Goal: Contribute content

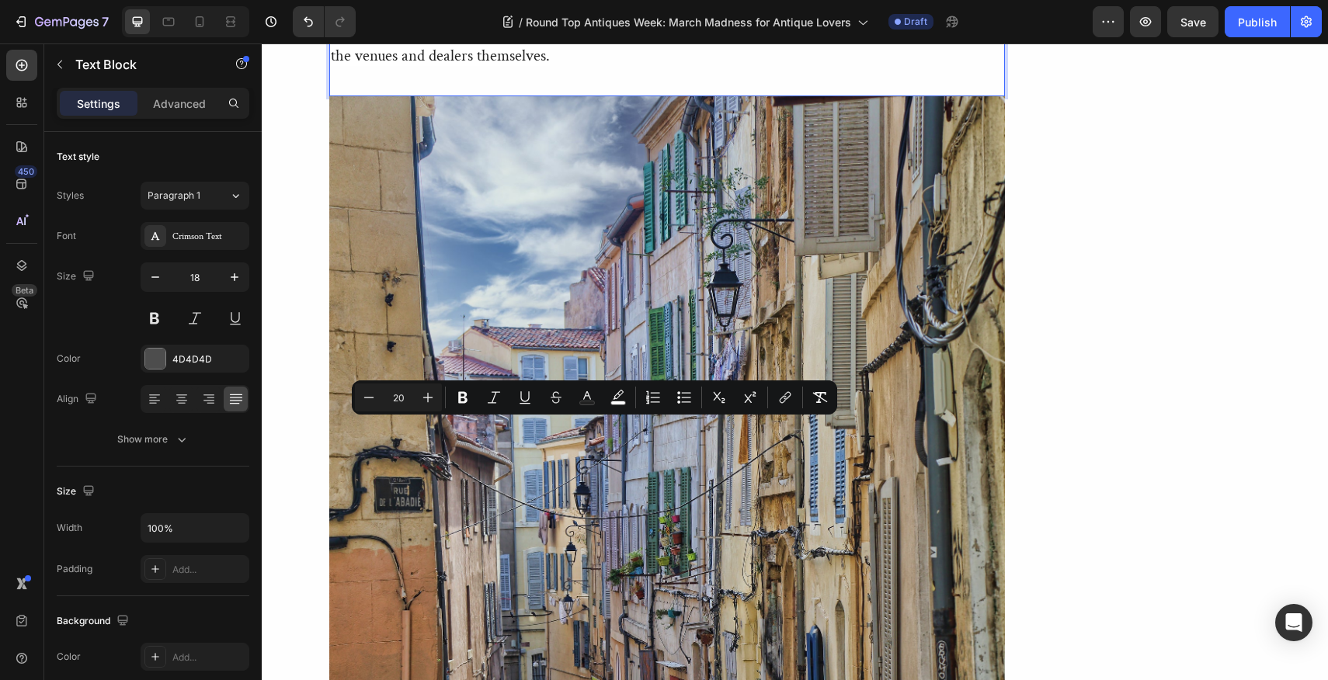
drag, startPoint x: 398, startPoint y: 430, endPoint x: 791, endPoint y: 430, distance: 393.0
copy span "is held every spring and fall in the idyllic [US_STATE][GEOGRAPHIC_DATA]."
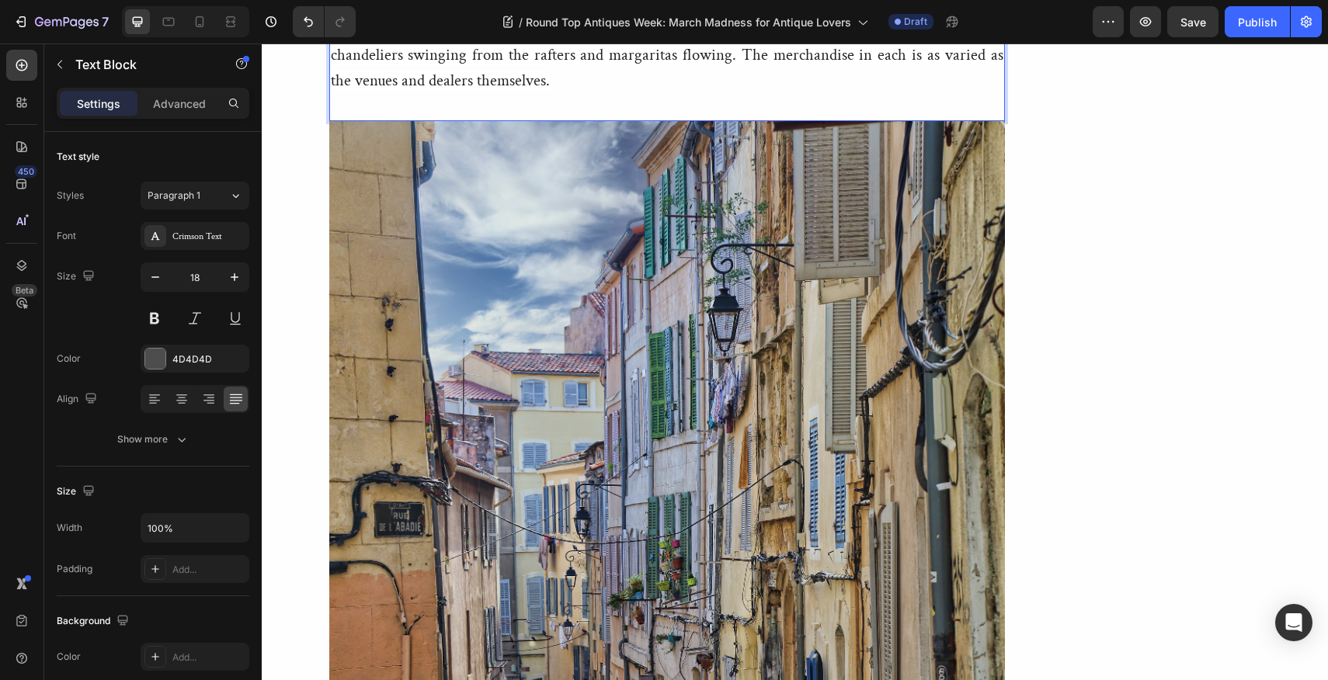
click at [765, 91] on span "Hailed as the largest antiques fair in the [GEOGRAPHIC_DATA], this shopper's pa…" at bounding box center [667, 3] width 673 height 176
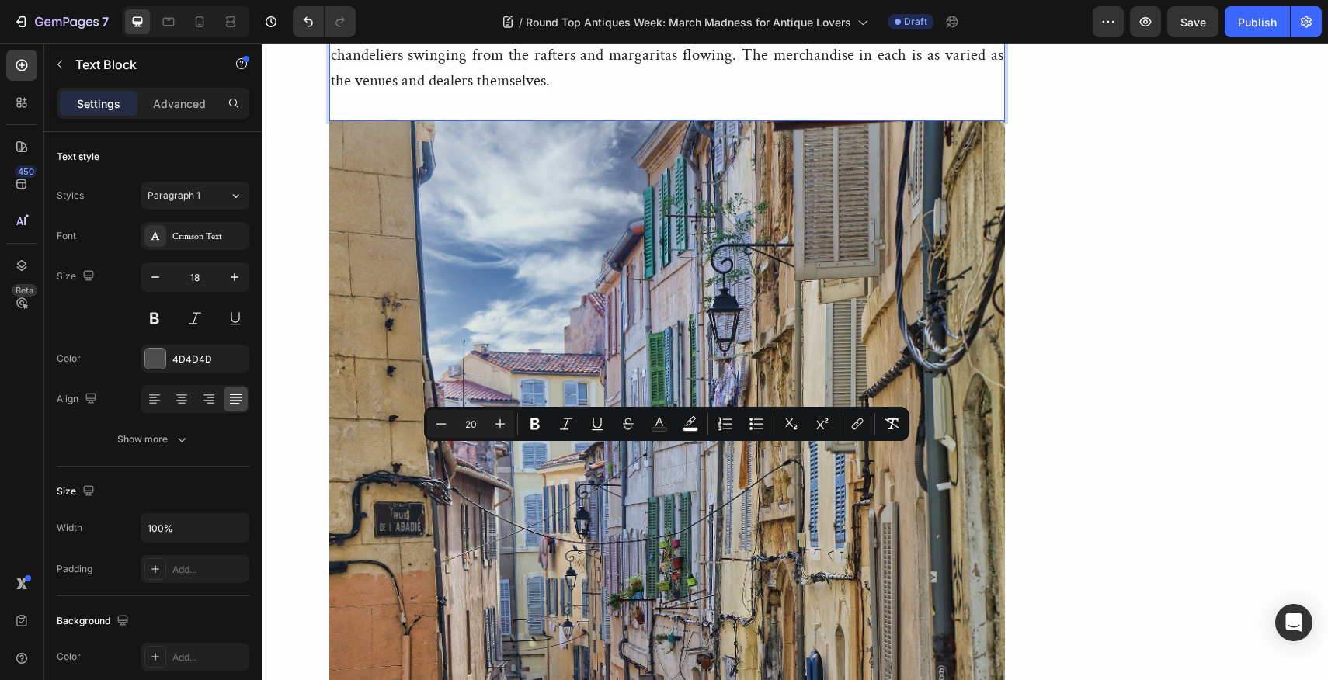
drag, startPoint x: 765, startPoint y: 460, endPoint x: 565, endPoint y: 488, distance: 202.3
click at [565, 91] on span "Hailed as the largest antiques fair in the [GEOGRAPHIC_DATA], this shopper's pa…" at bounding box center [667, 3] width 673 height 176
copy span "set up in everything from dance halls and barns to warehouses and sheds."
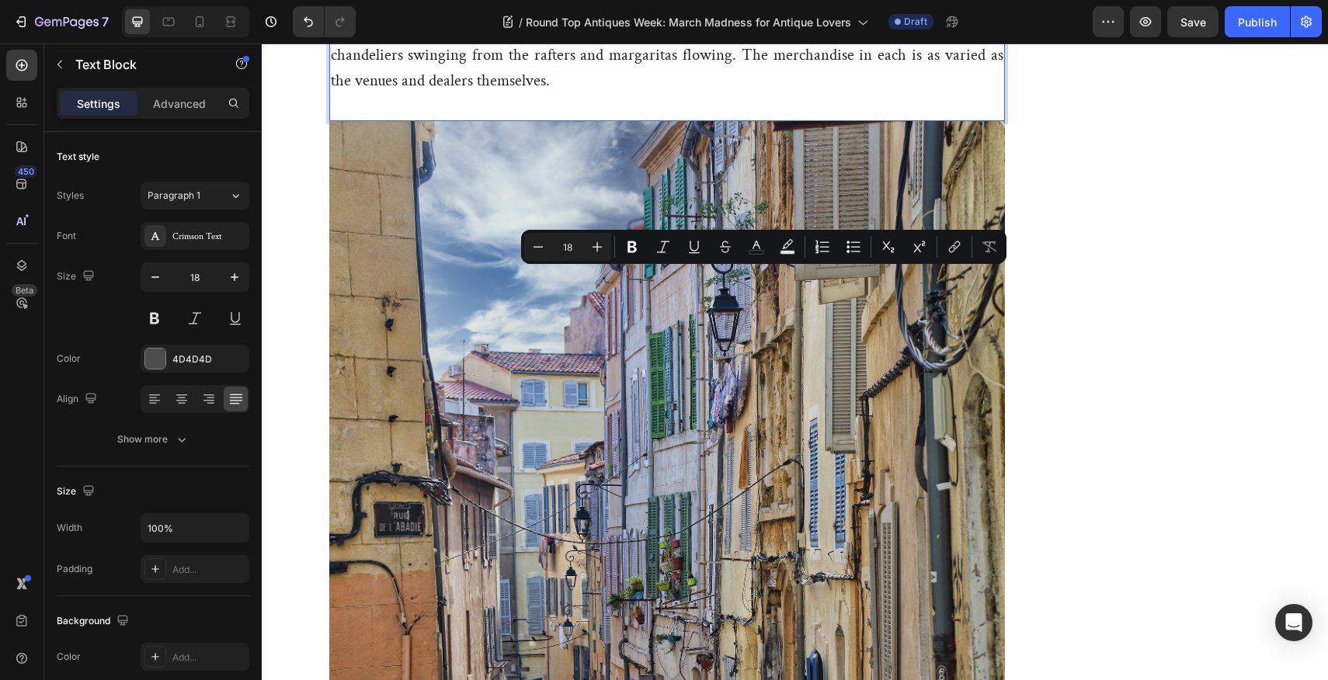
drag, startPoint x: 600, startPoint y: 280, endPoint x: 934, endPoint y: 291, distance: 334.2
type input "20"
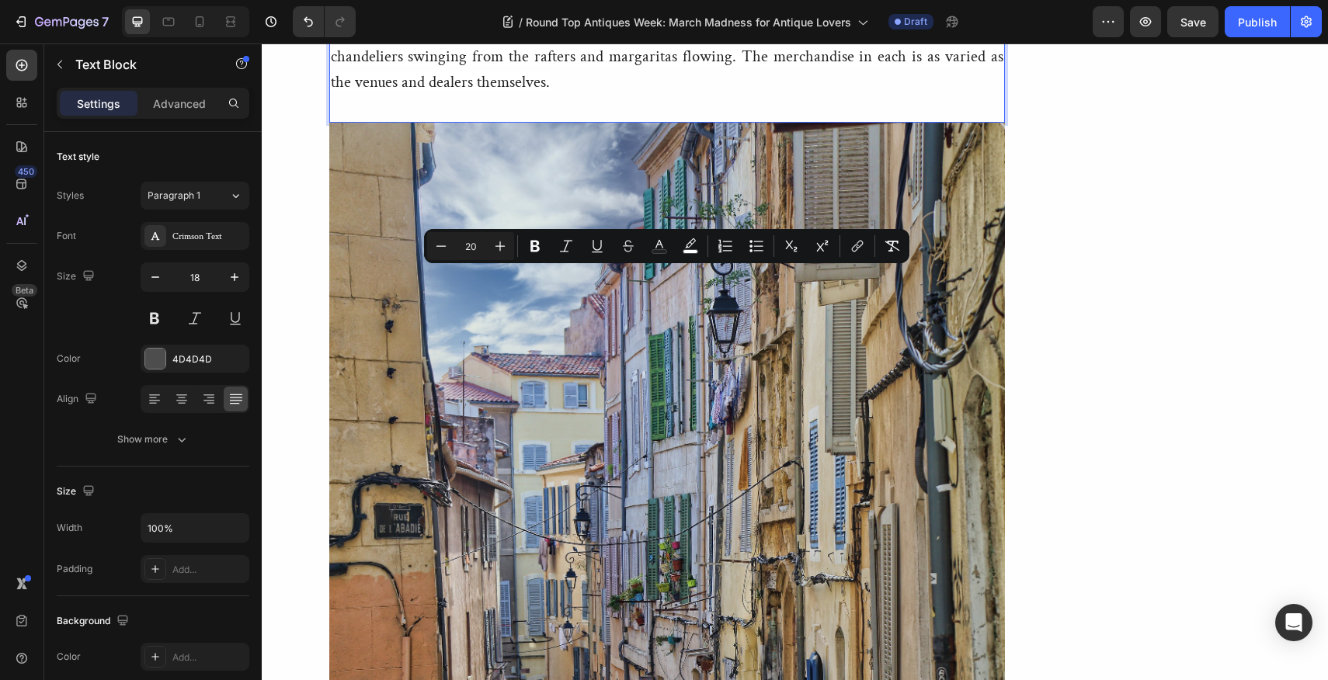
drag, startPoint x: 606, startPoint y: 279, endPoint x: 617, endPoint y: 295, distance: 19.6
click at [440, 246] on icon "Editor contextual toolbar" at bounding box center [442, 245] width 10 height 1
type input "18"
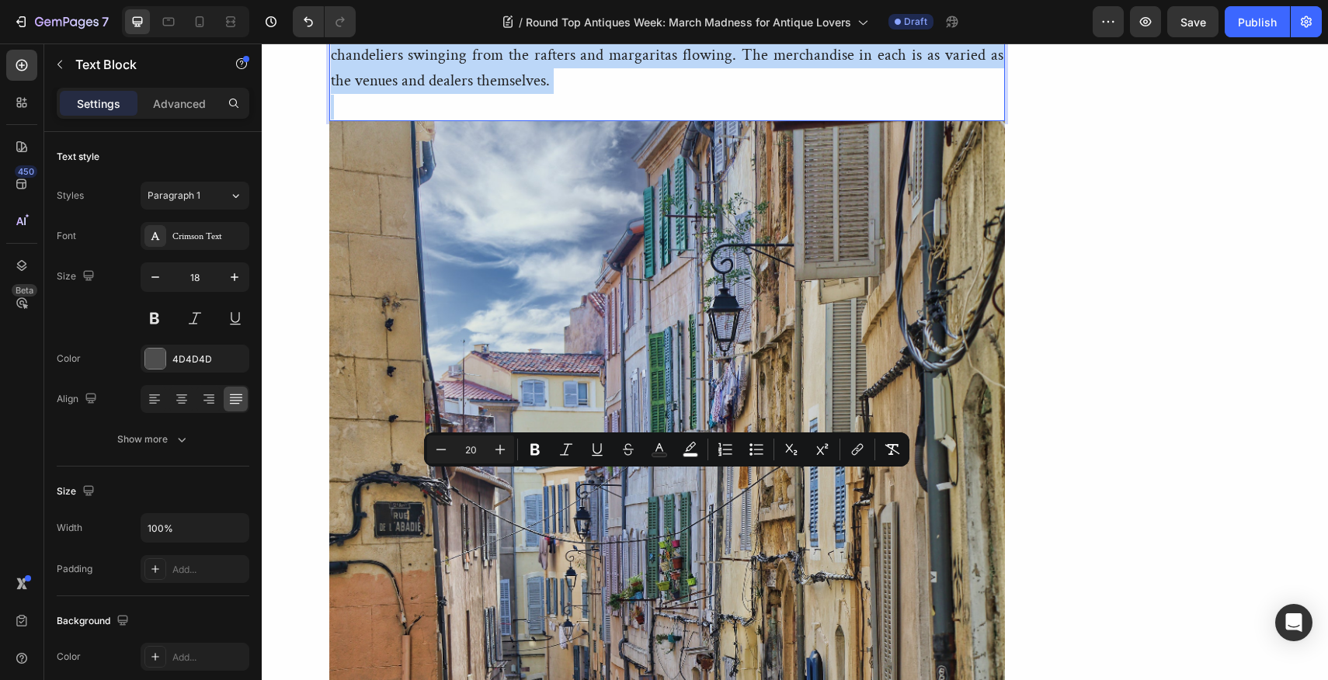
drag, startPoint x: 569, startPoint y: 478, endPoint x: 687, endPoint y: 551, distance: 137.7
copy span "Fields full of bluebonnets, Indian paintbrush, and [US_STATE] longhorns have be…"
type input "18"
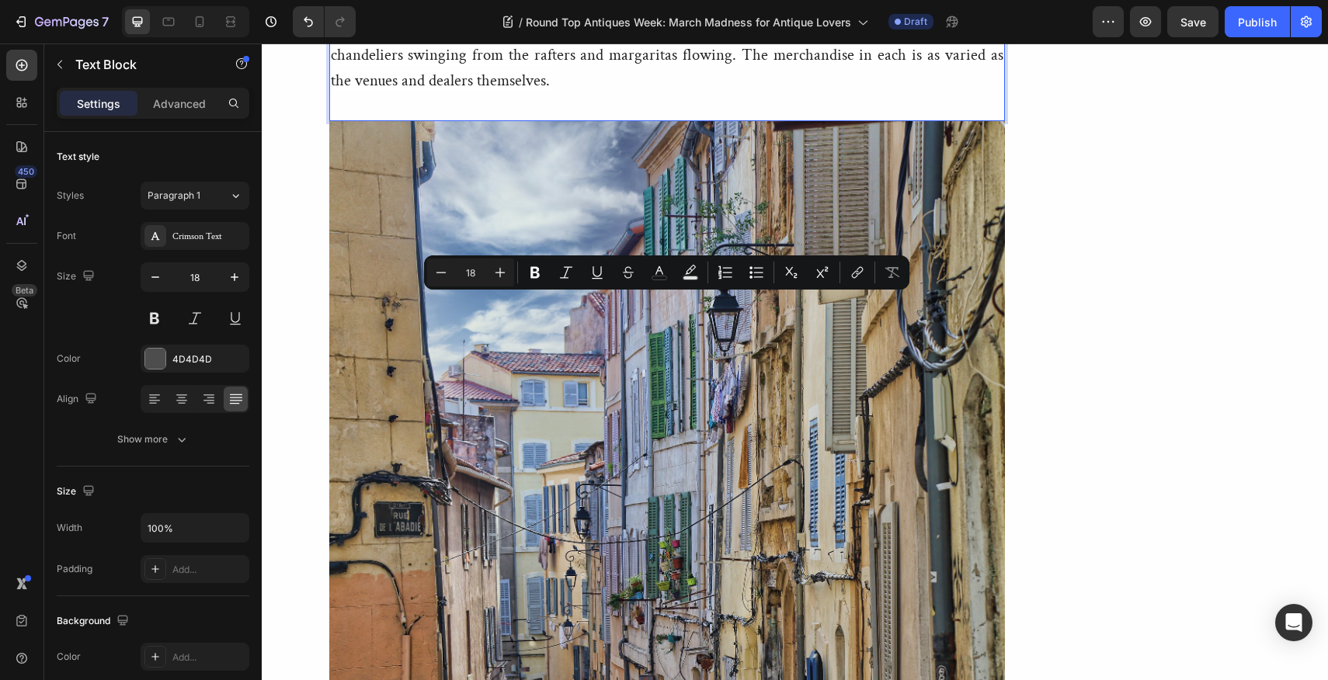
drag, startPoint x: 332, startPoint y: 302, endPoint x: 396, endPoint y: 351, distance: 80.9
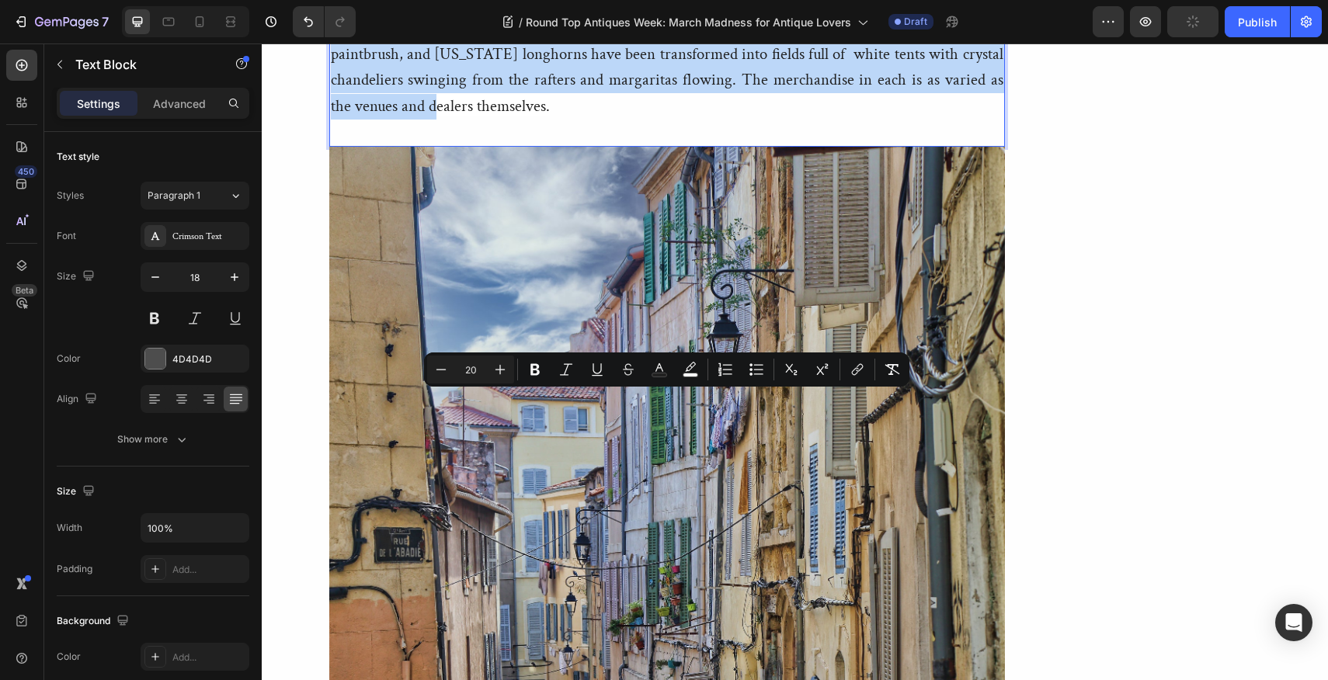
drag, startPoint x: 924, startPoint y: 561, endPoint x: 332, endPoint y: 385, distance: 617.4
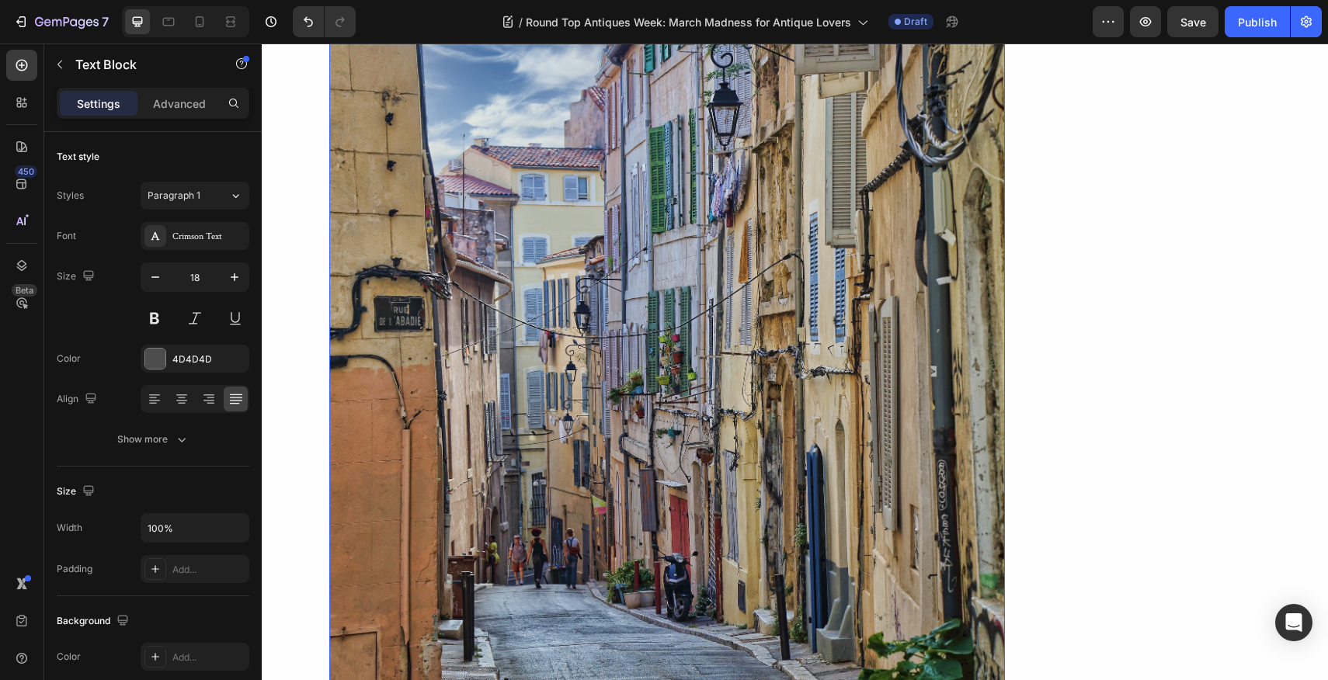
click at [447, 432] on img at bounding box center [667, 436] width 676 height 1043
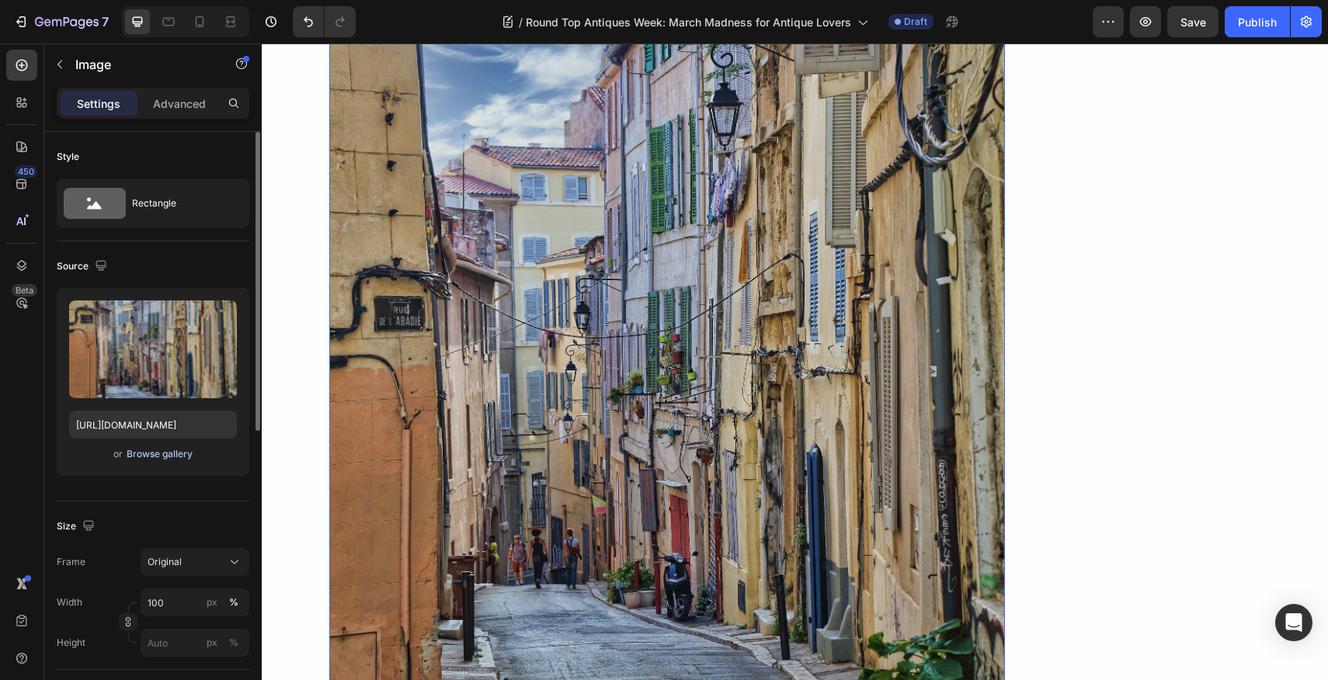
click at [155, 453] on div "Browse gallery" at bounding box center [160, 454] width 66 height 14
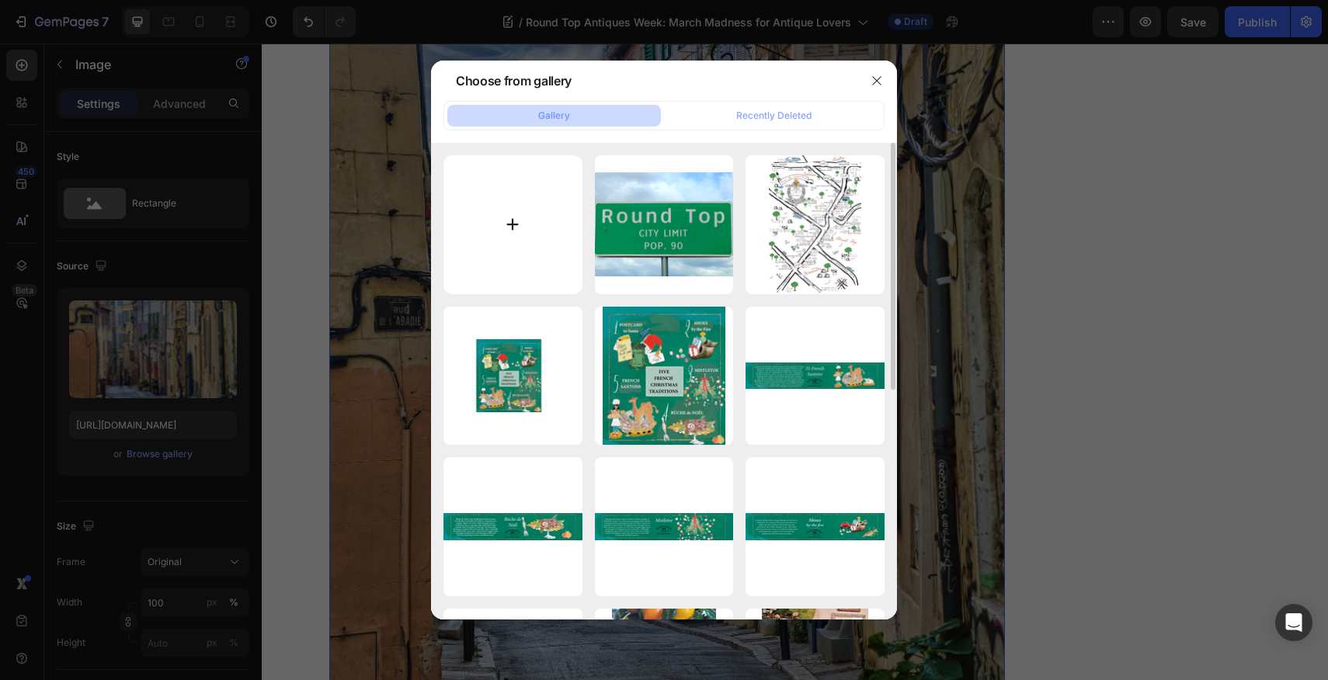
click at [513, 223] on input "file" at bounding box center [513, 224] width 139 height 139
type input "C:\fakepath\2021.BLOG.Round Top Longhorns and wildflowers.jpg"
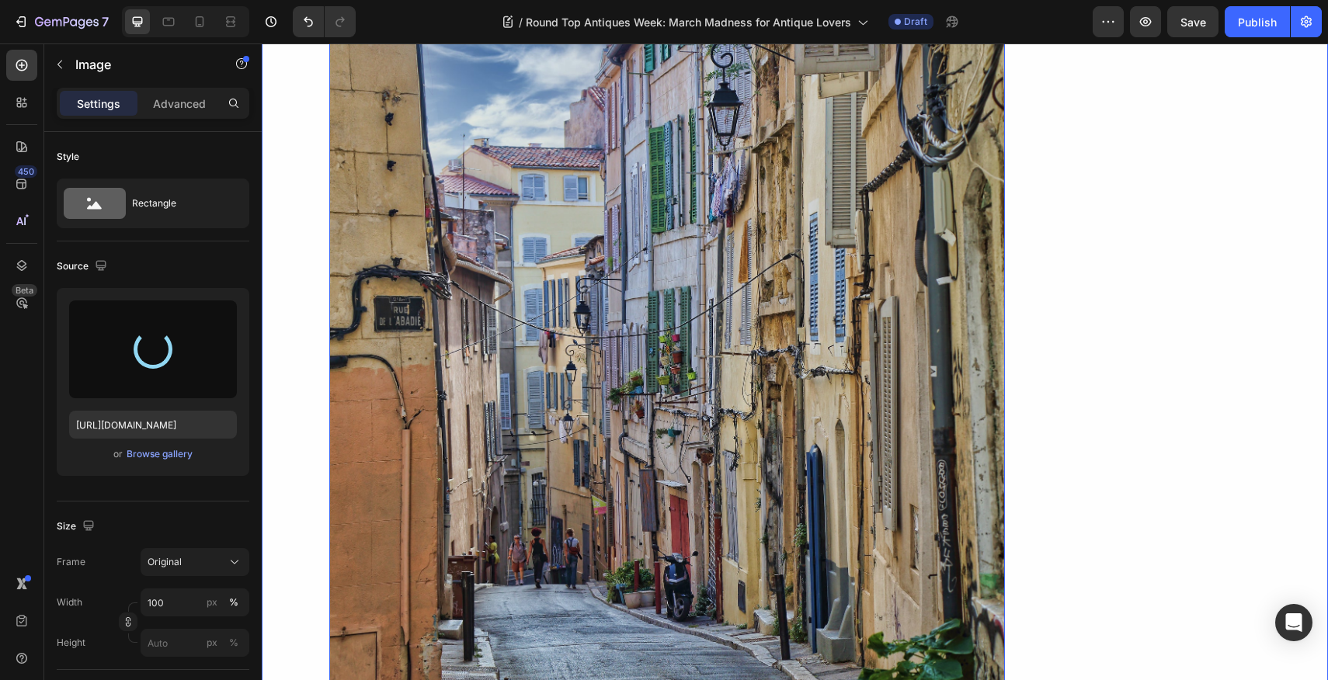
type input "[URL][DOMAIN_NAME]"
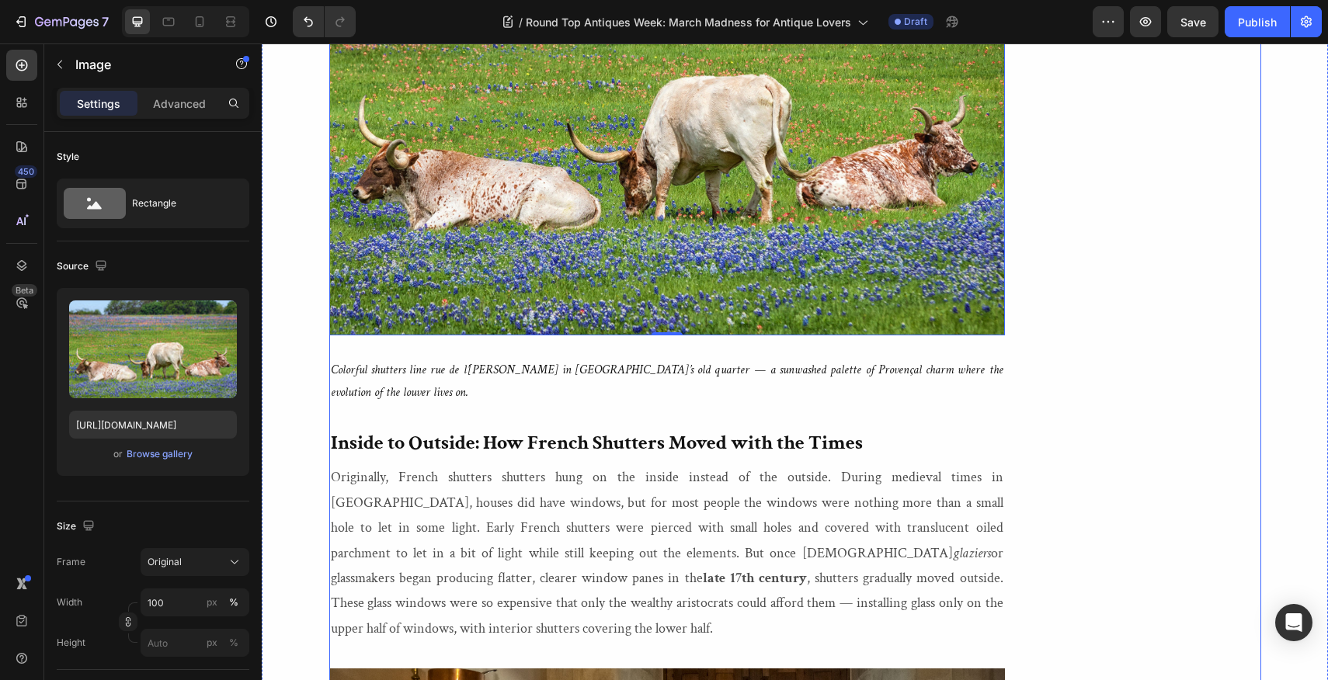
scroll to position [2371, 0]
click at [1158, 421] on div "Image [PERSON_NAME] When this self-described Francophile is not reading or writ…" at bounding box center [1148, 610] width 225 height 5243
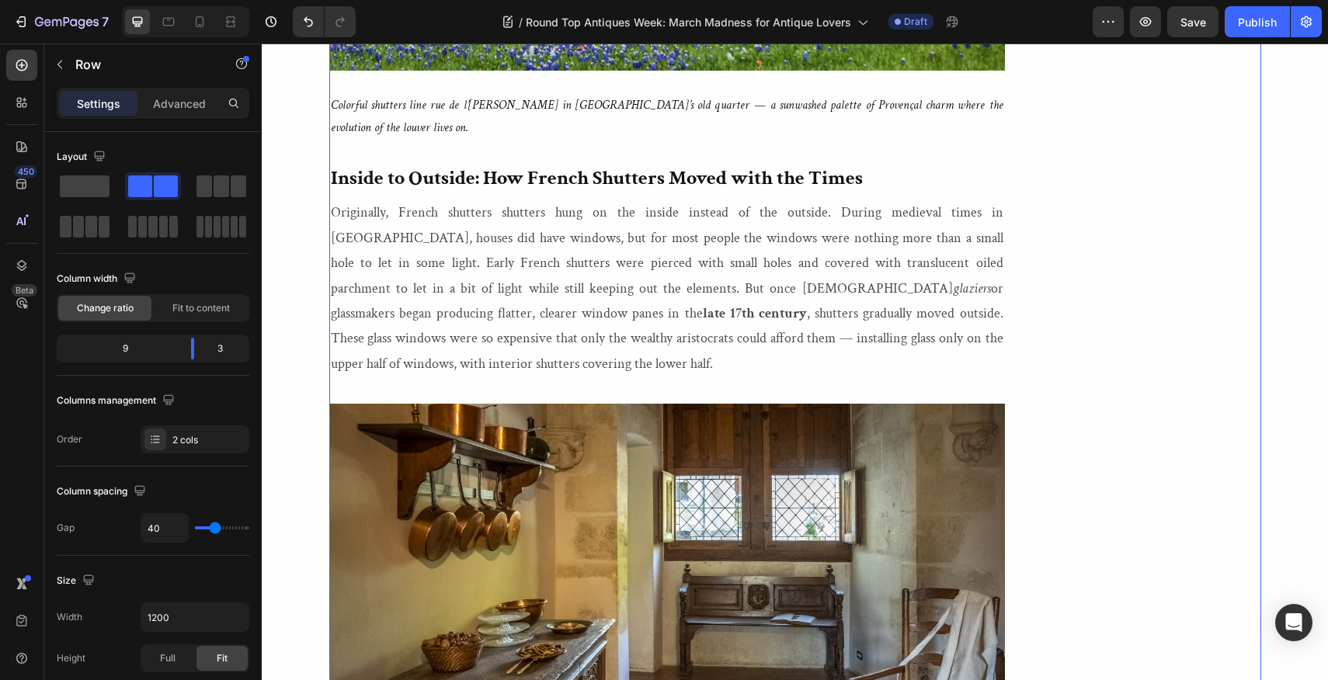
scroll to position [2656, 0]
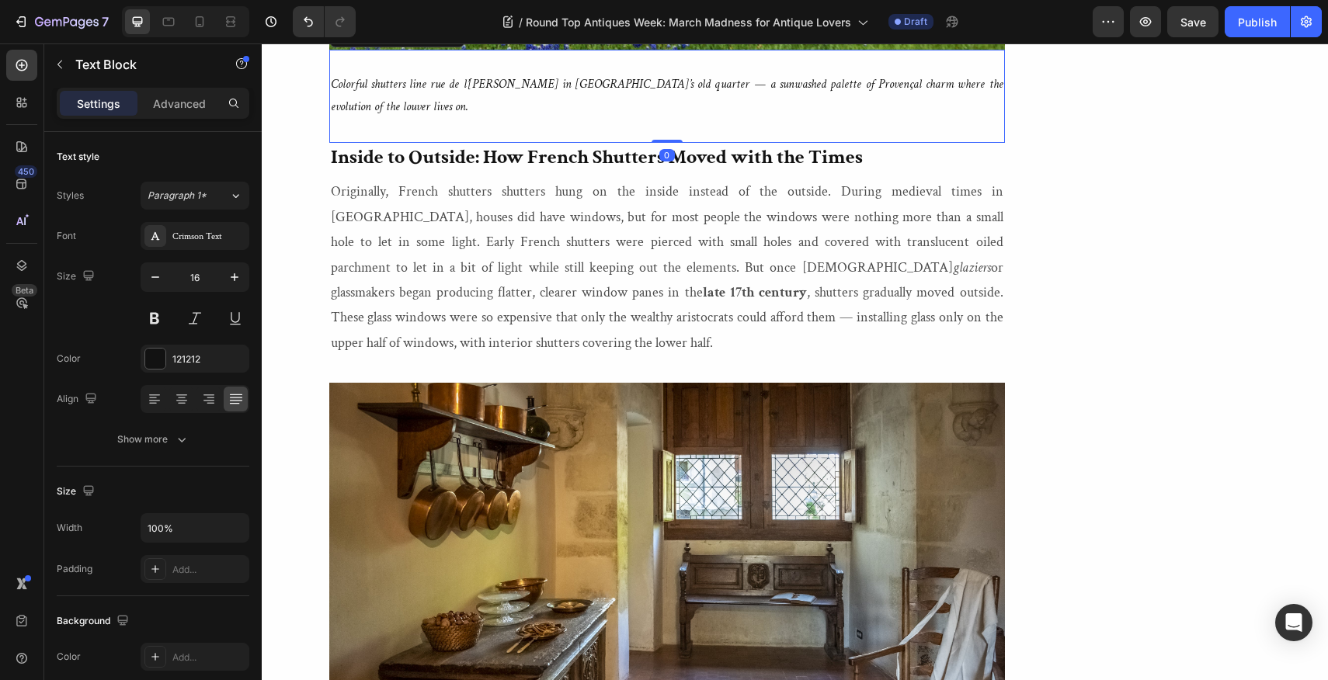
click at [986, 119] on p "Colorful shutters line rue de l’[PERSON_NAME] in [GEOGRAPHIC_DATA]’s old quarte…" at bounding box center [667, 96] width 673 height 45
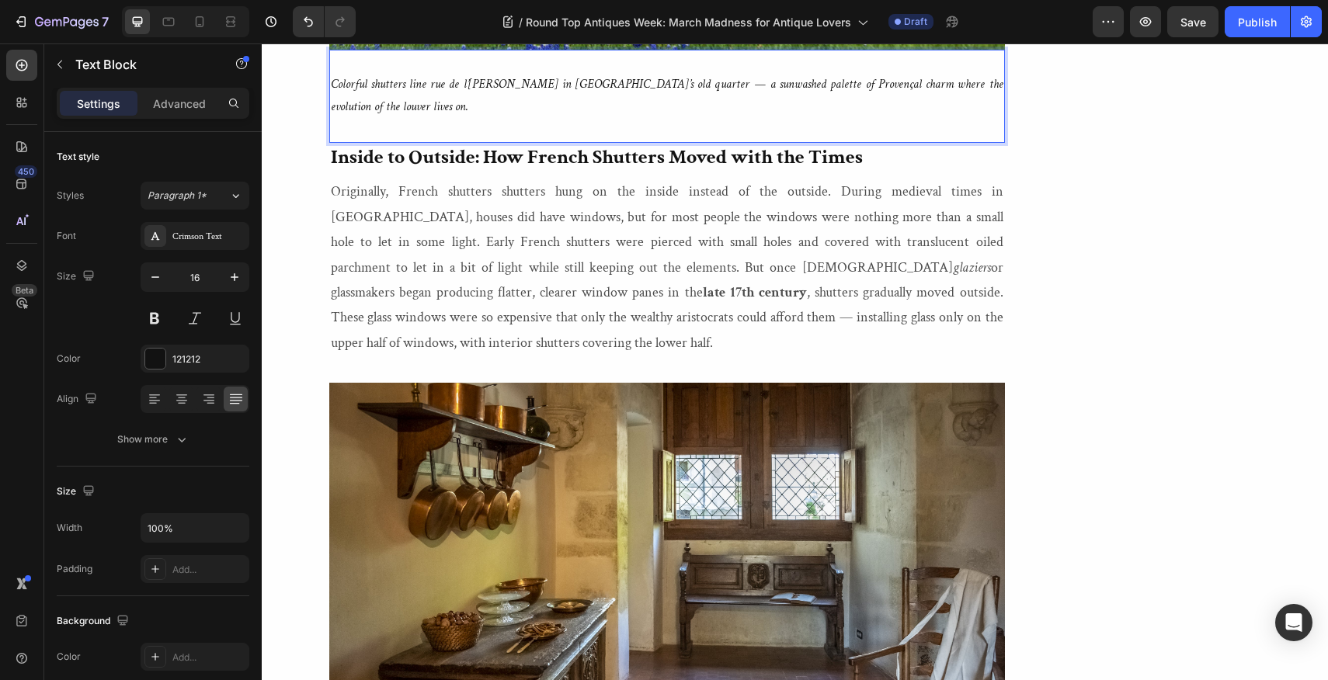
click at [986, 119] on p "Colorful shutters line rue de l’[PERSON_NAME] in [GEOGRAPHIC_DATA]’s old quarte…" at bounding box center [667, 96] width 673 height 45
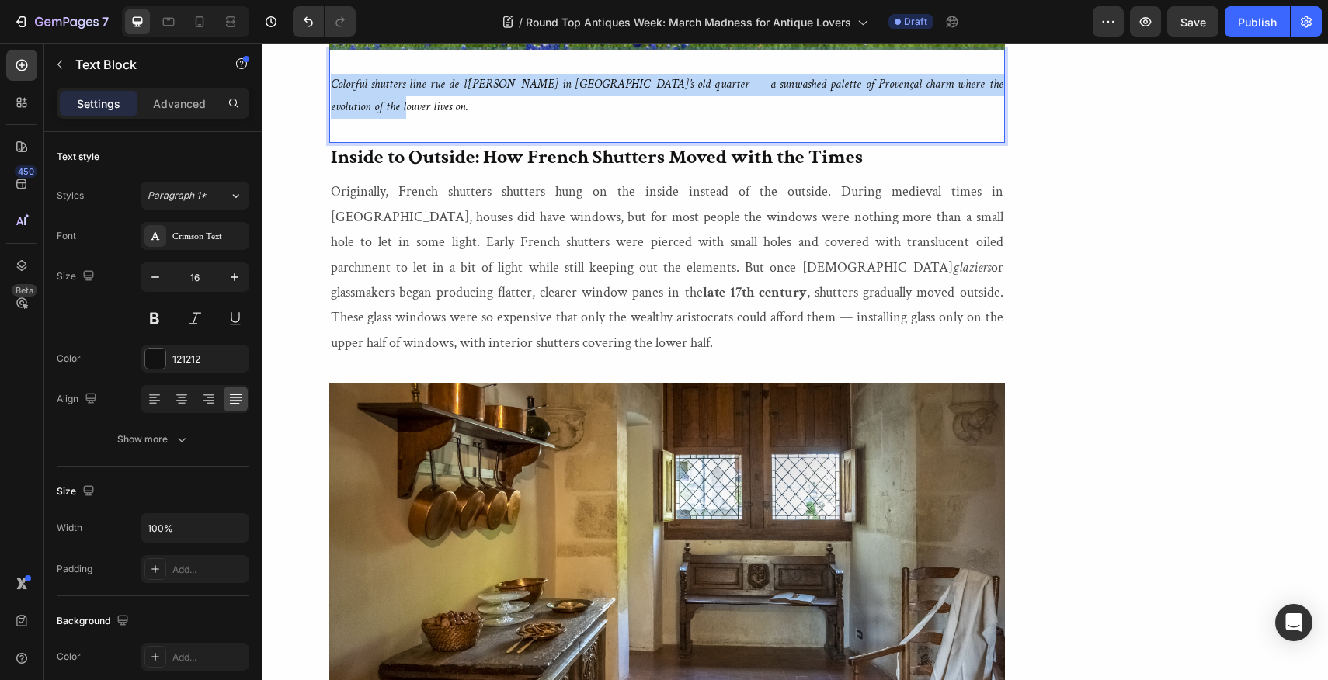
drag, startPoint x: 986, startPoint y: 566, endPoint x: 621, endPoint y: 554, distance: 366.1
click at [621, 119] on p "Colorful shutters line rue de l’[PERSON_NAME] in [GEOGRAPHIC_DATA]’s old quarte…" at bounding box center [667, 96] width 673 height 45
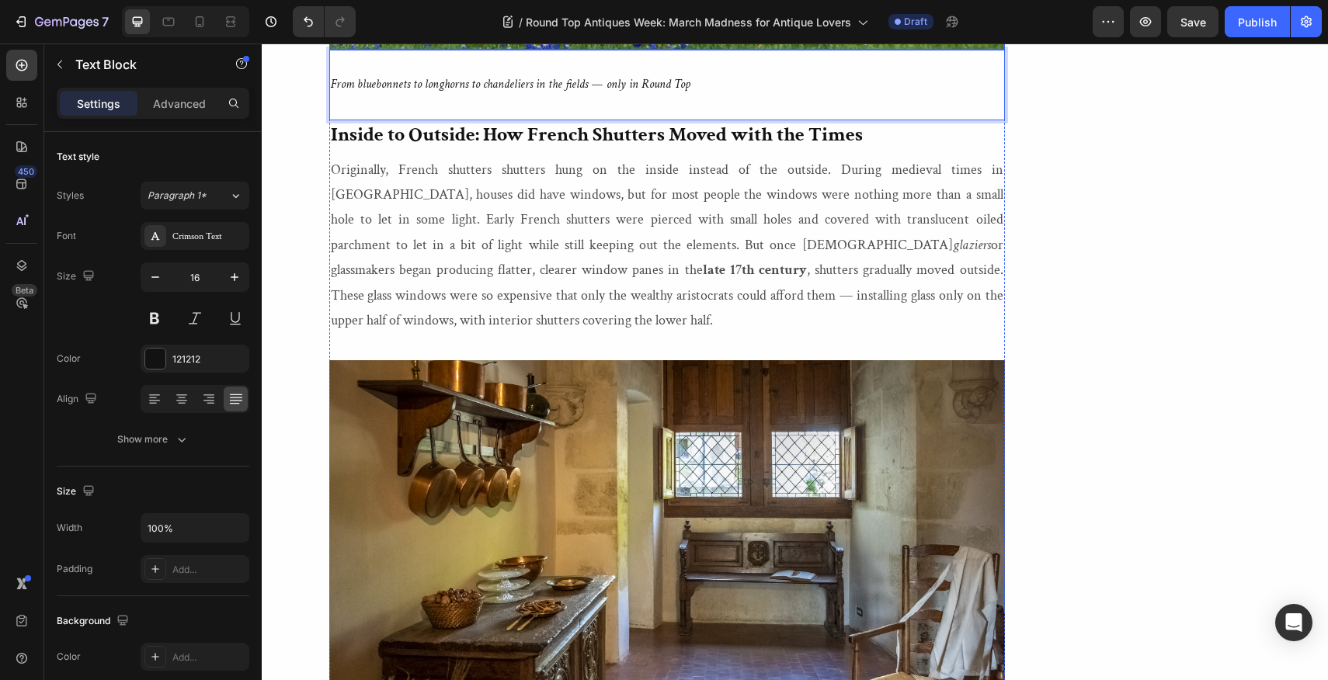
scroll to position [2858, 0]
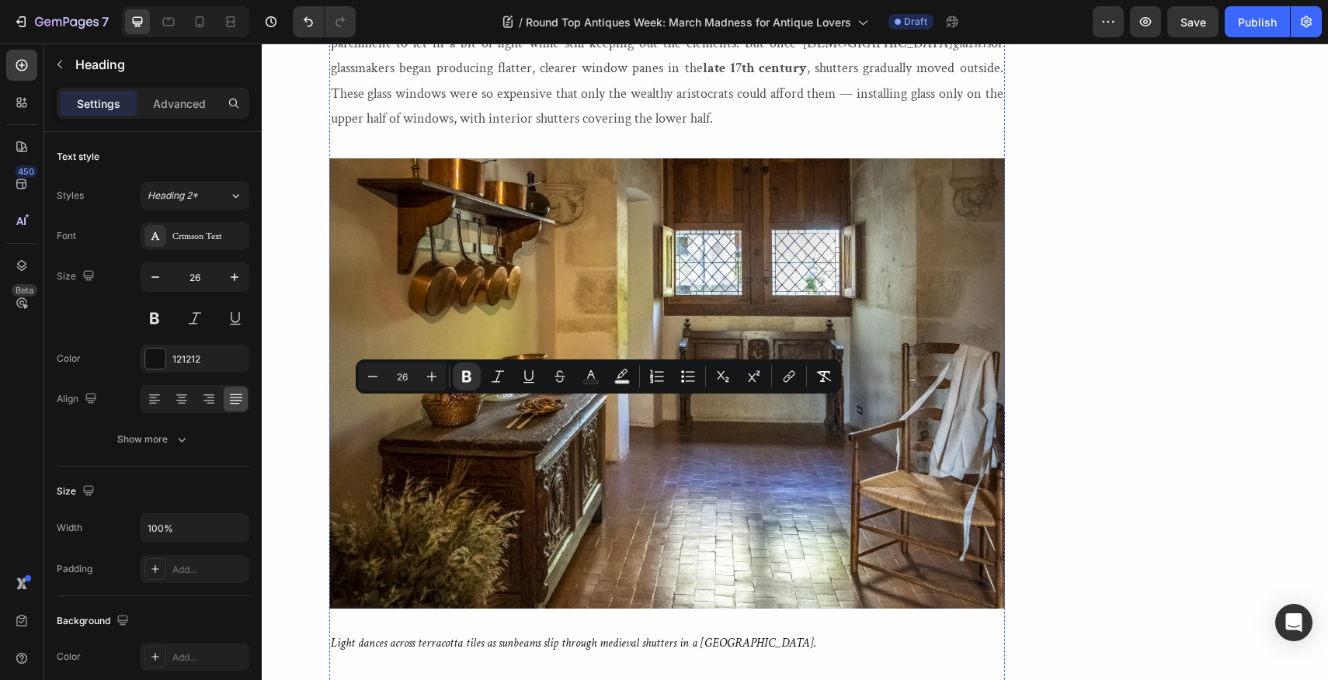
drag, startPoint x: 876, startPoint y: 416, endPoint x: 328, endPoint y: 398, distance: 548.7
click at [328, 398] on div "Round Top Antiques Week: March Madness for Antique Lovers Heading March Madness…" at bounding box center [795, 112] width 1066 height 5220
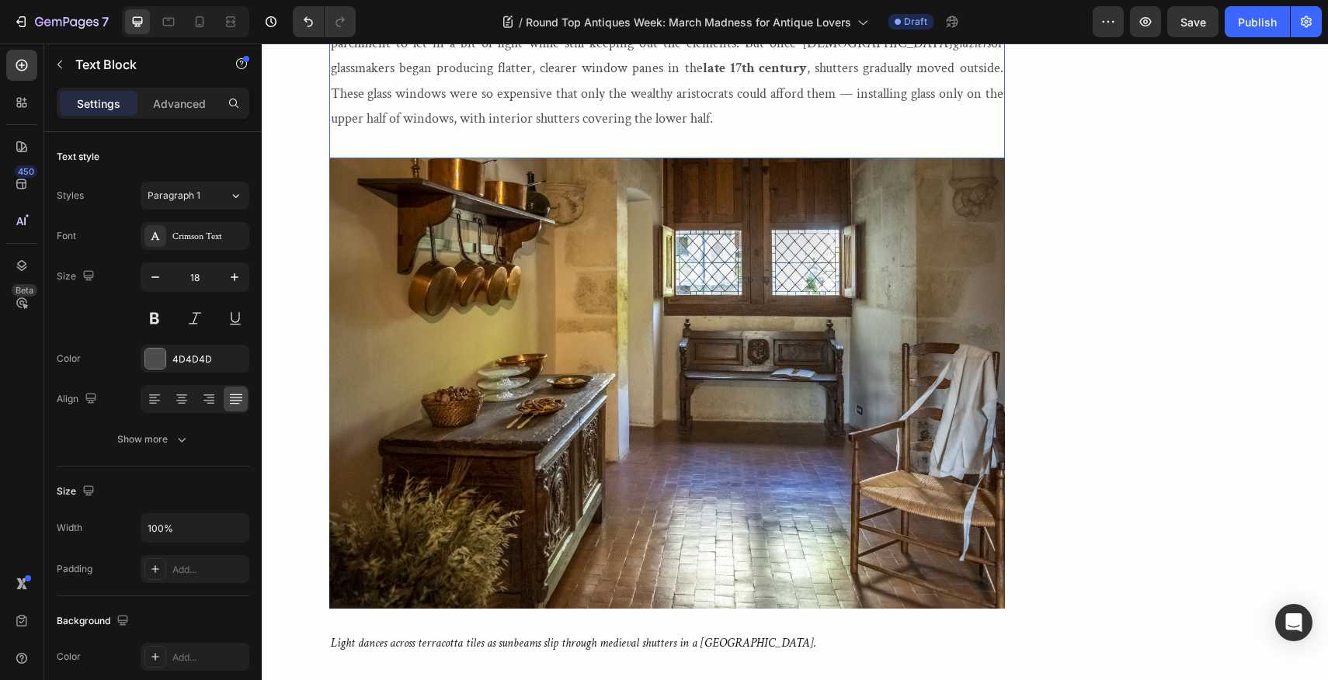
click at [393, 132] on p "Originally, French shutters shutters hung on the inside instead of the outside.…" at bounding box center [667, 44] width 673 height 176
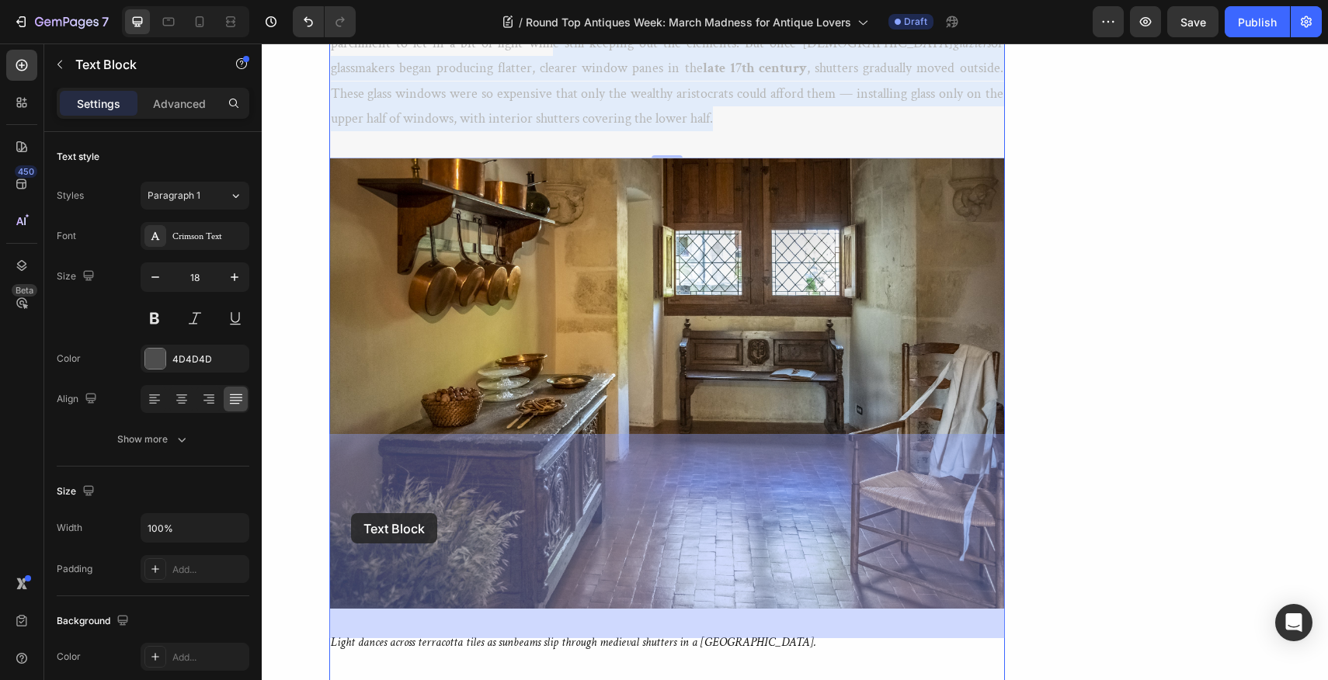
drag, startPoint x: 393, startPoint y: 600, endPoint x: 351, endPoint y: 513, distance: 95.9
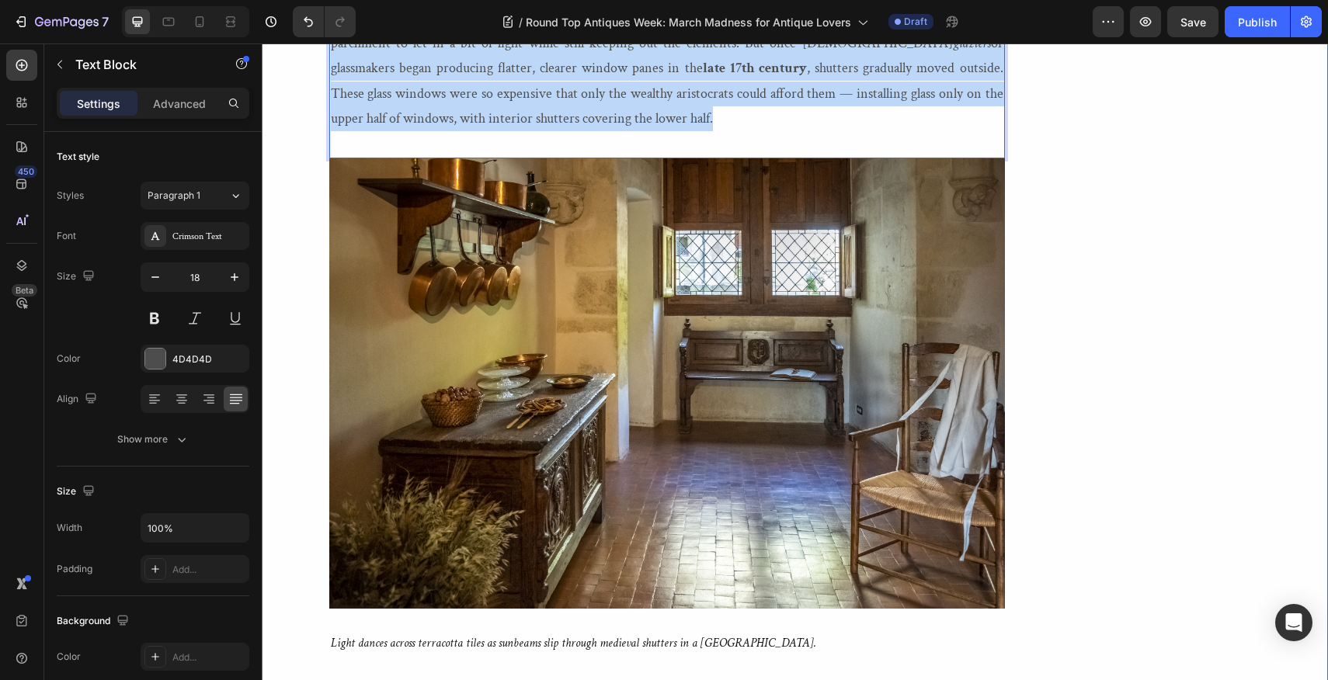
drag, startPoint x: 396, startPoint y: 600, endPoint x: 326, endPoint y: 454, distance: 161.2
click at [326, 454] on div "Round Top Antiques Week: March Madness for Antique Lovers Heading March Madness…" at bounding box center [795, 112] width 1066 height 5220
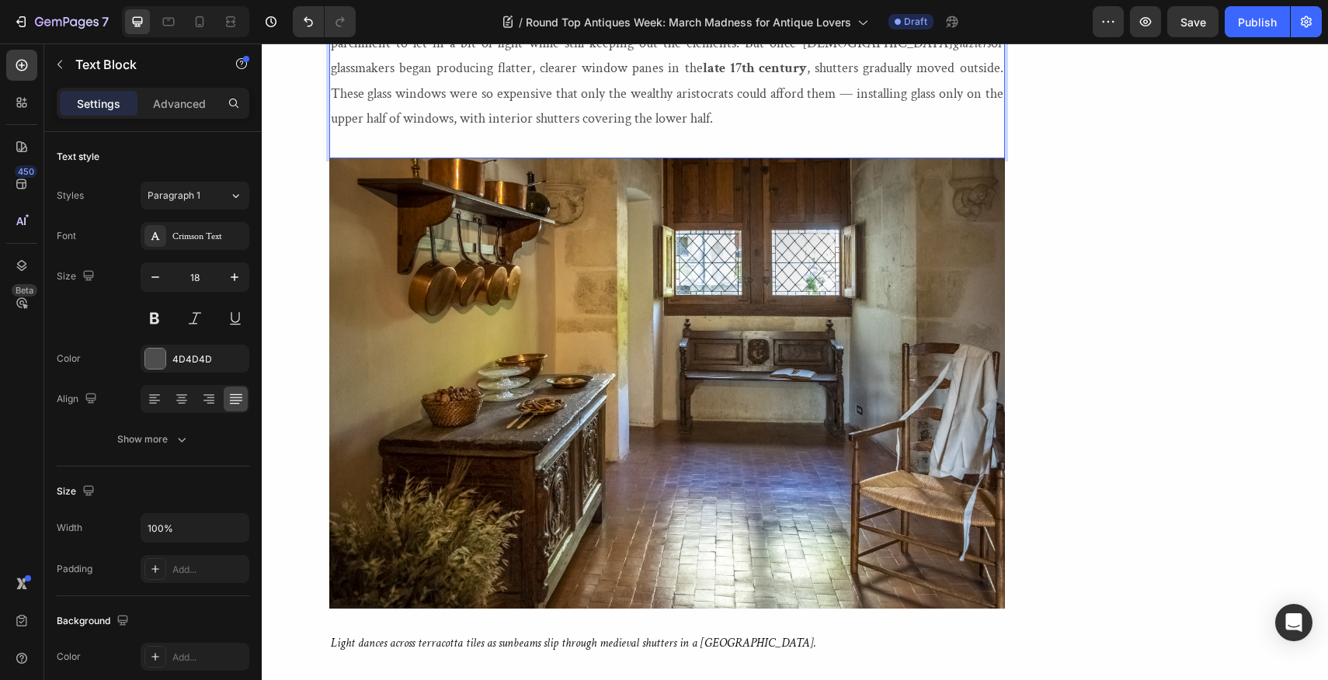
scroll to position [2877, 0]
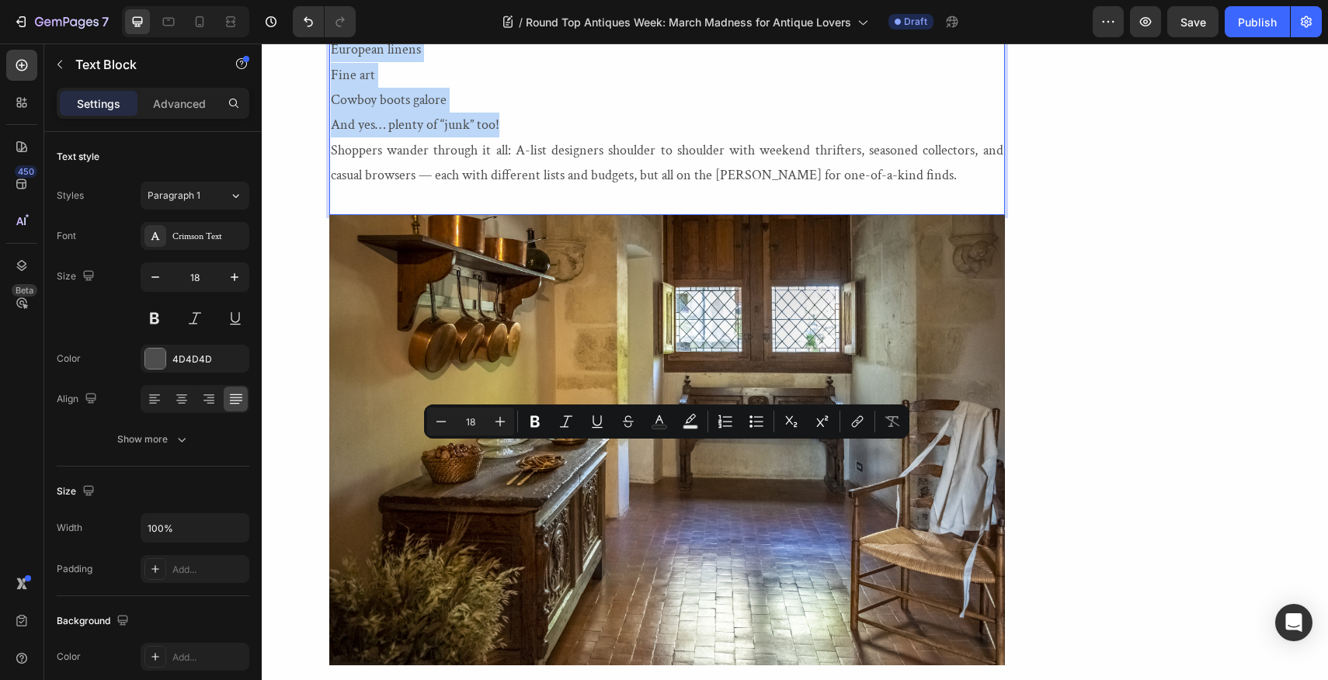
drag, startPoint x: 332, startPoint y: 449, endPoint x: 510, endPoint y: 609, distance: 239.3
click at [510, 215] on div "Pretty much anything under the hot [US_STATE] sun can be had: Fine French antiq…" at bounding box center [667, 76] width 676 height 280
click at [757, 423] on icon "Editor contextual toolbar" at bounding box center [757, 422] width 16 height 16
type input "18"
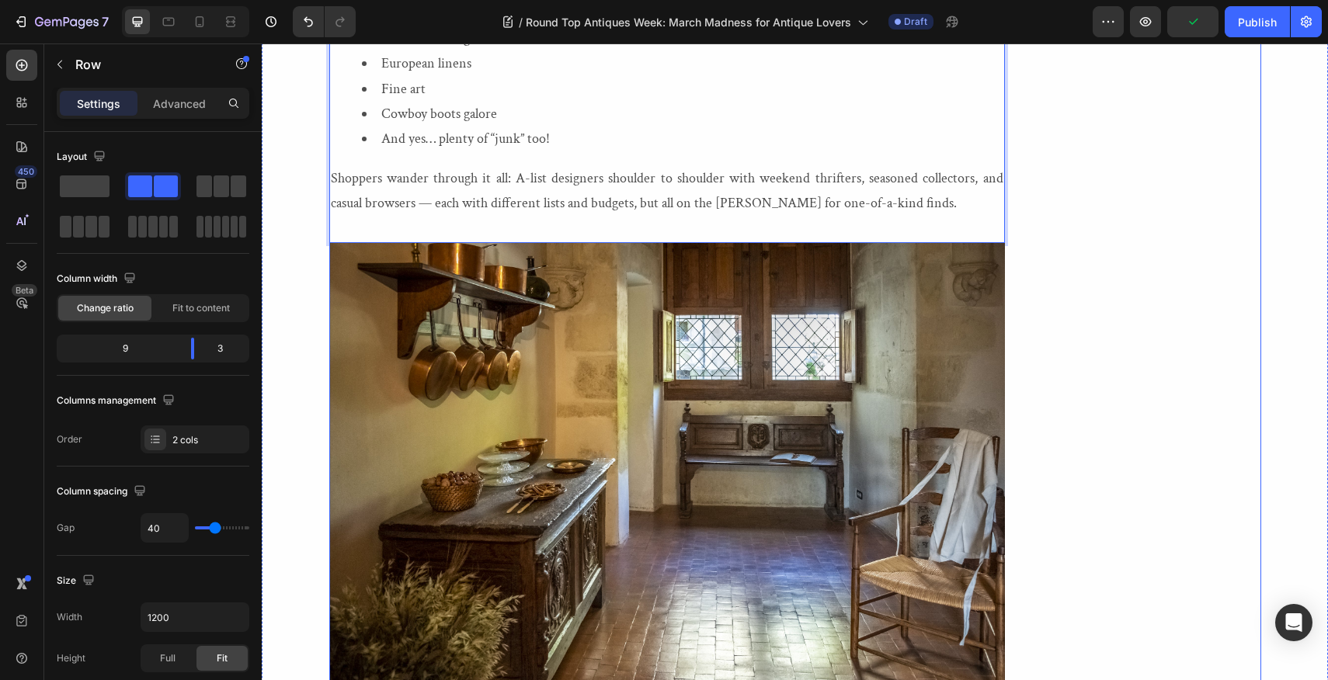
click at [1070, 467] on div "Image [PERSON_NAME] When this self-described Francophile is not reading or writ…" at bounding box center [1148, 145] width 225 height 5324
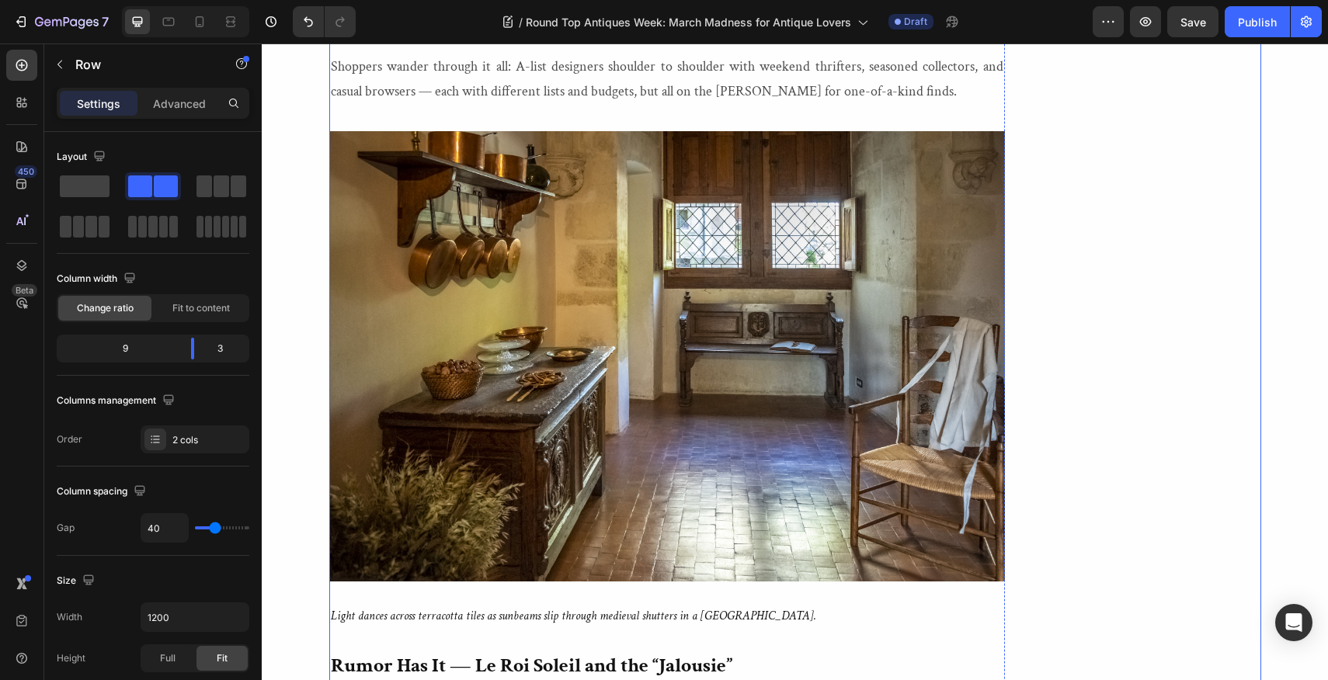
scroll to position [2993, 0]
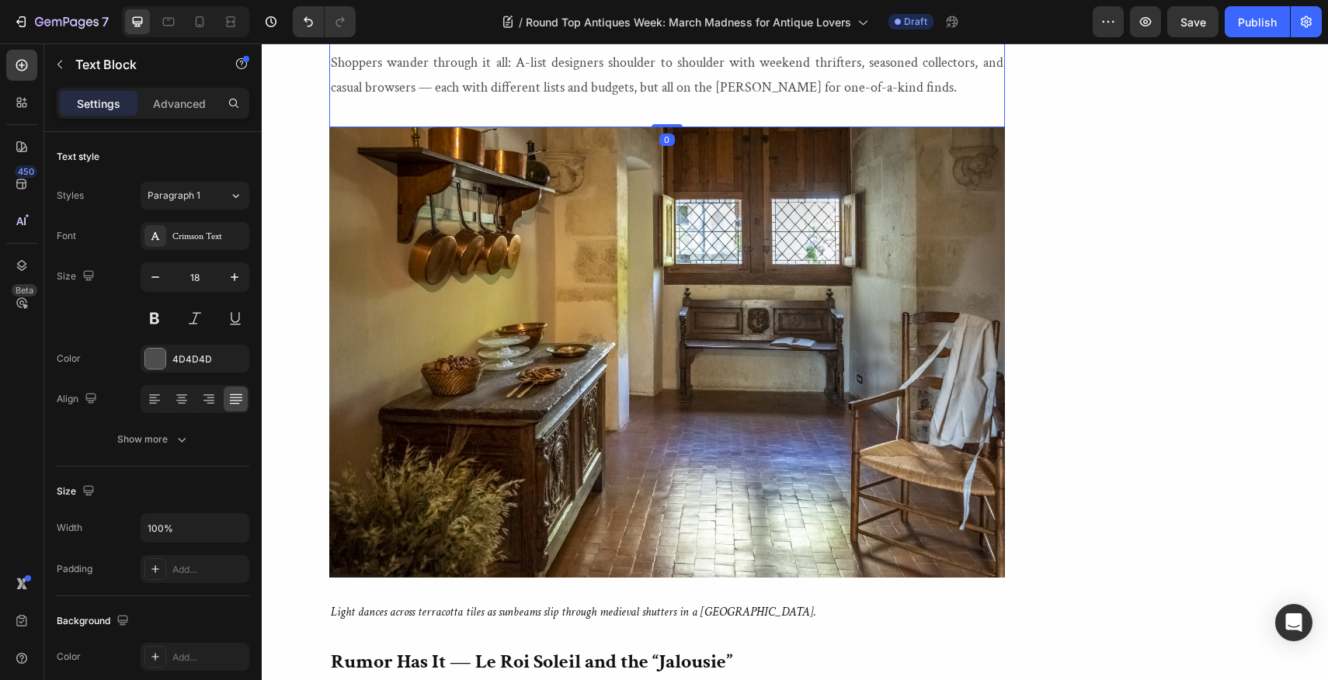
click at [889, 101] on p "Shoppers wander through it all: A-list designers shoulder to shoulder with week…" at bounding box center [667, 75] width 673 height 50
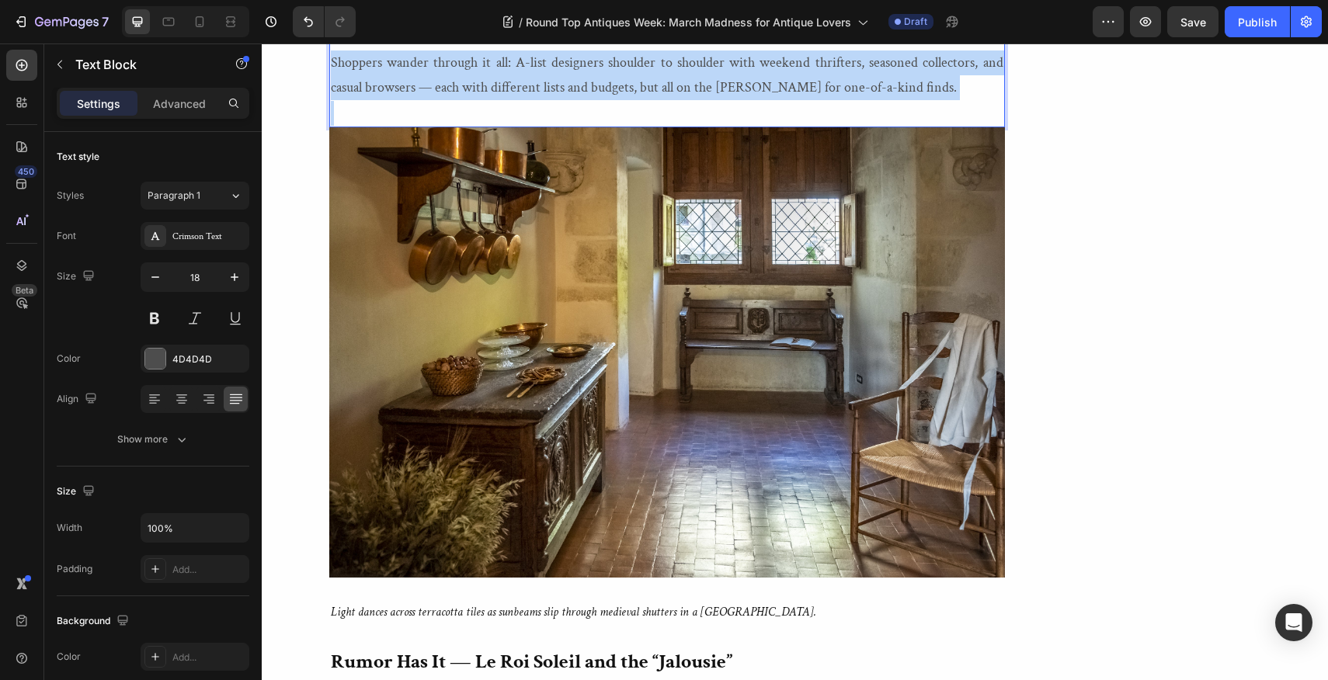
click at [889, 101] on p "Shoppers wander through it all: A-list designers shoulder to shoulder with week…" at bounding box center [667, 75] width 673 height 50
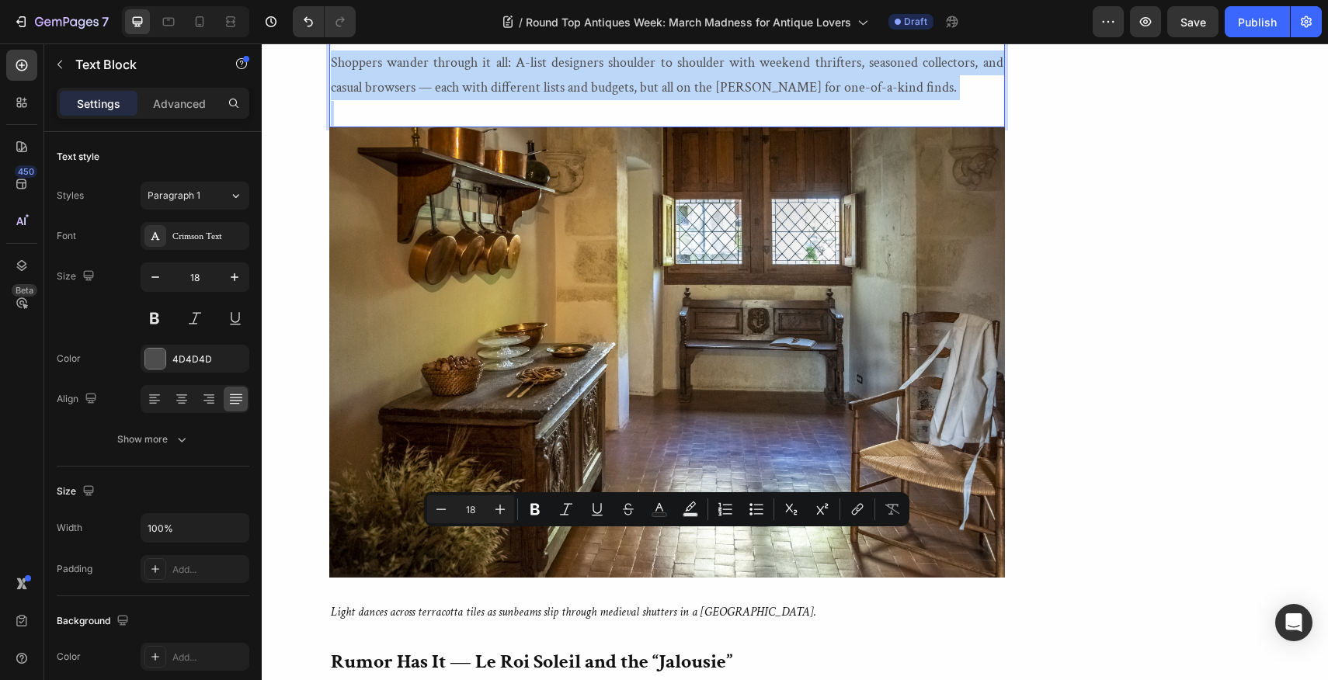
click at [889, 101] on p "Shoppers wander through it all: A-list designers shoulder to shoulder with week…" at bounding box center [667, 75] width 673 height 50
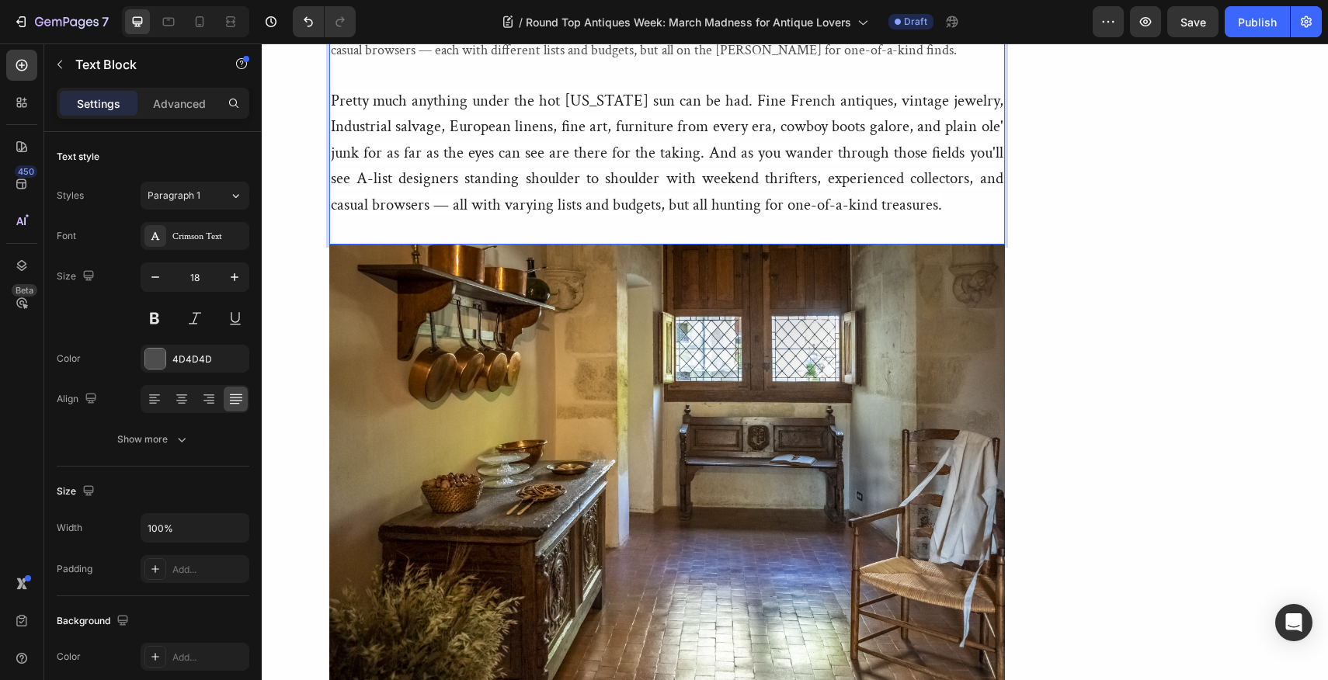
scroll to position [3061, 0]
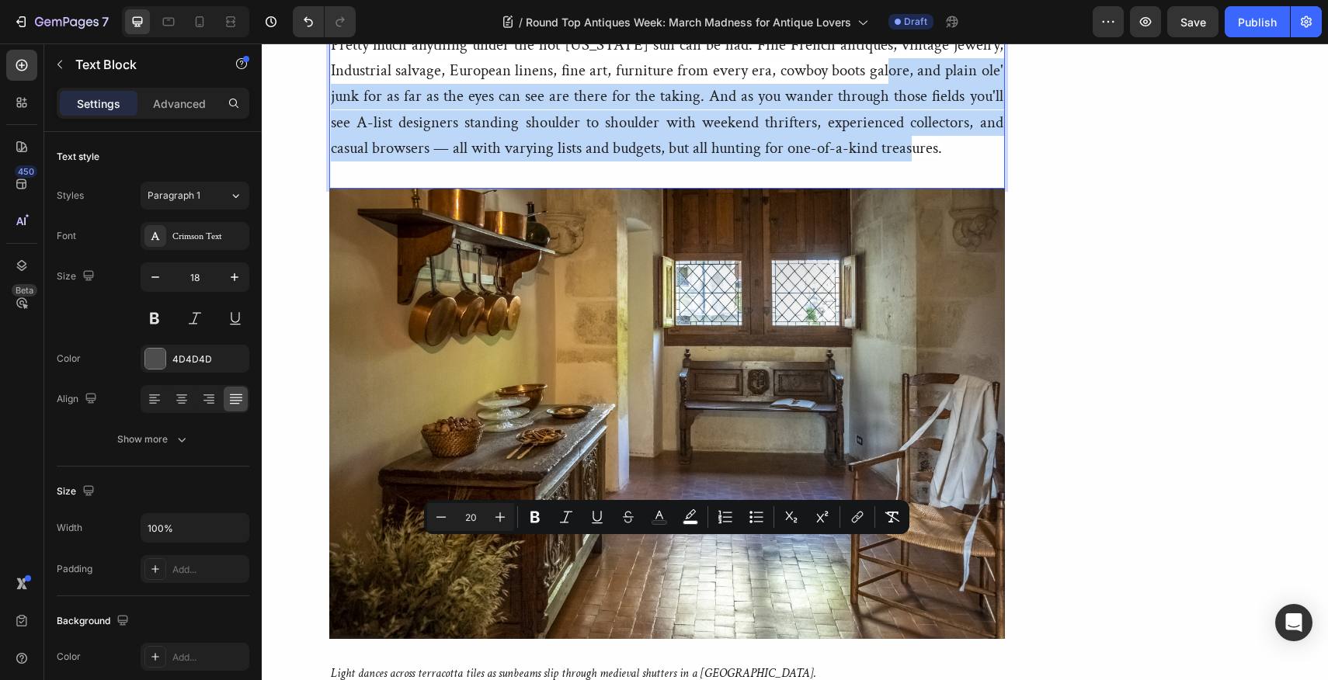
drag, startPoint x: 847, startPoint y: 551, endPoint x: 897, endPoint y: 627, distance: 91.3
click at [897, 162] on p "Pretty much anything under the hot [US_STATE] sun can be had. Fine French antiq…" at bounding box center [667, 98] width 673 height 130
copy span "and plain ole' junk for as far as the eyes can see are there for the taking. An…"
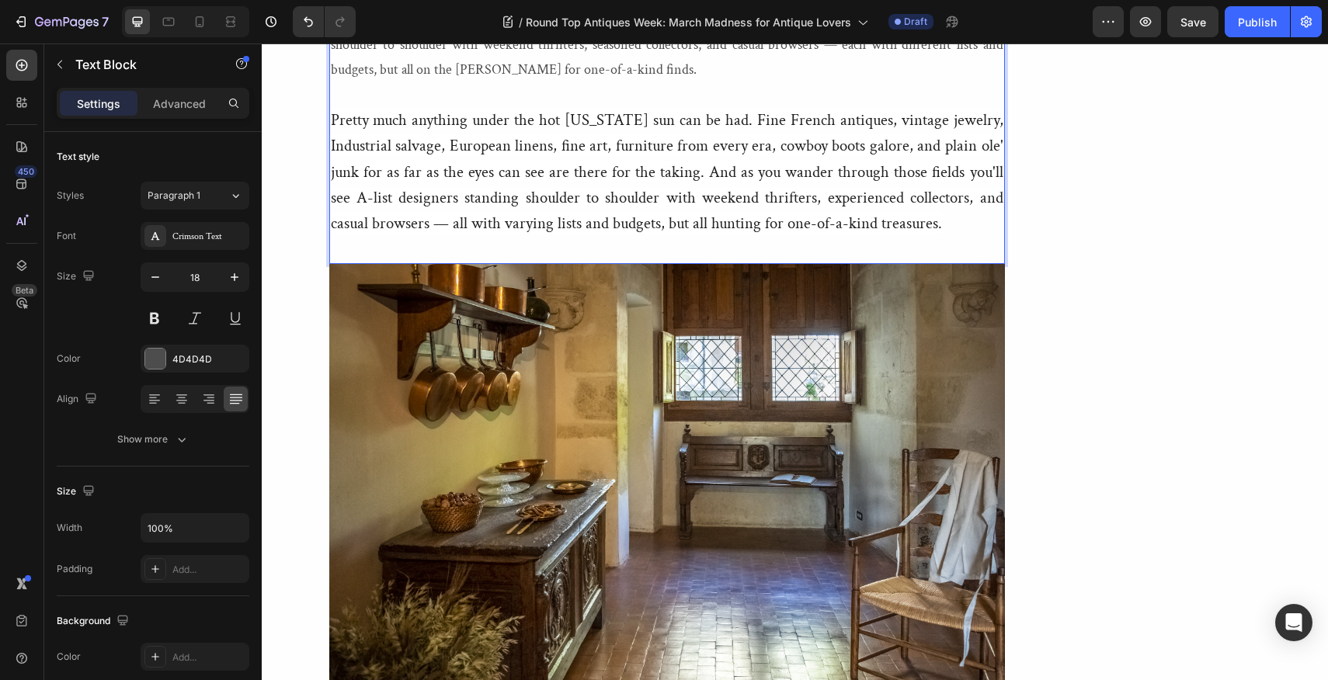
click at [331, 82] on p "and plain ole' junk for as far as the eyes can see are there for the taking. An…" at bounding box center [667, 20] width 673 height 126
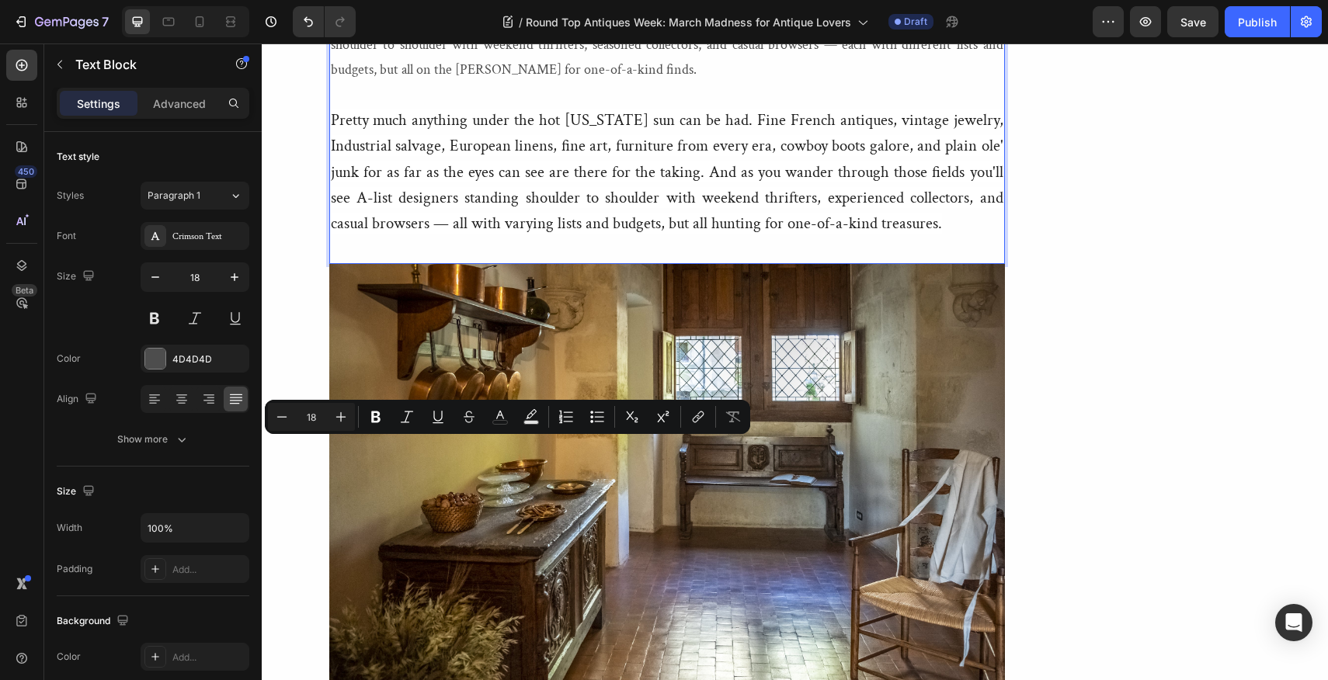
click at [335, 82] on p "and plain ole' junk for as far as the eyes can see are there for the taking. An…" at bounding box center [667, 20] width 673 height 126
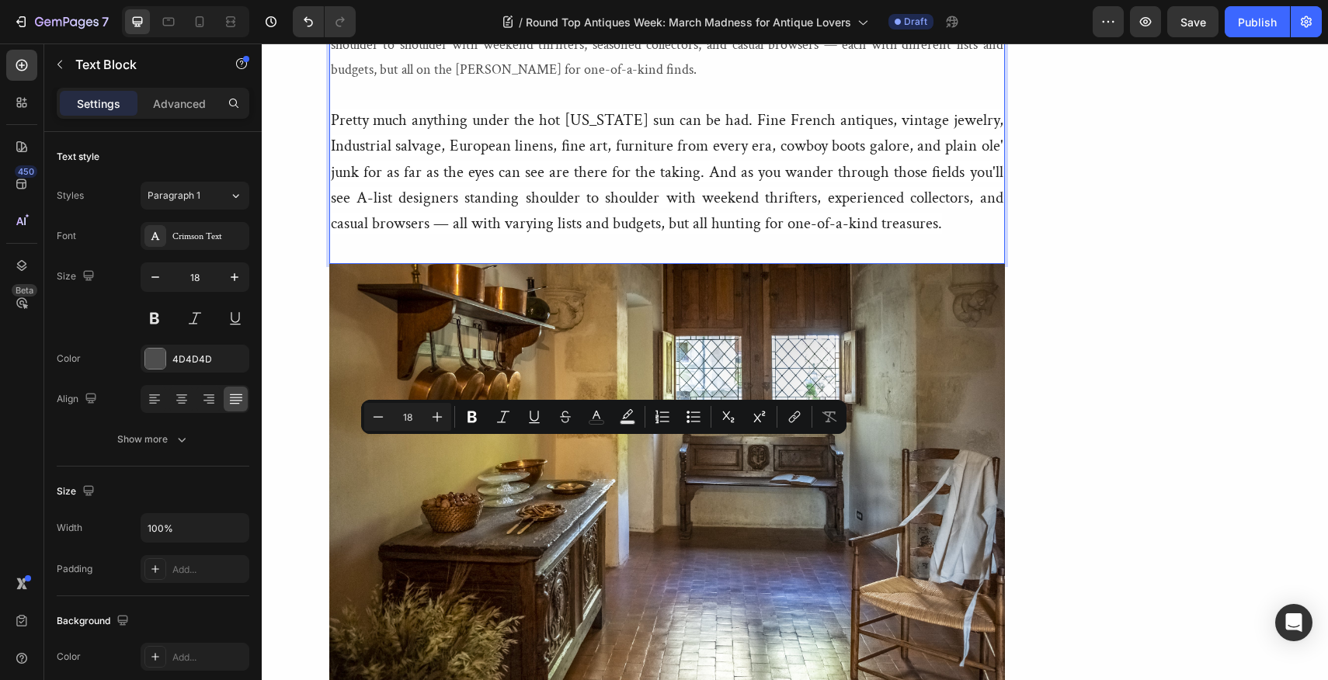
drag, startPoint x: 595, startPoint y: 451, endPoint x: 611, endPoint y: 452, distance: 16.4
click at [611, 82] on p "And plain ole' junk for as far as the eyes can see are there for the taking. An…" at bounding box center [667, 20] width 673 height 126
click at [1068, 410] on div "Image [PERSON_NAME] When this self-described Francophile is not reading or writ…" at bounding box center [1148, 63] width 225 height 5529
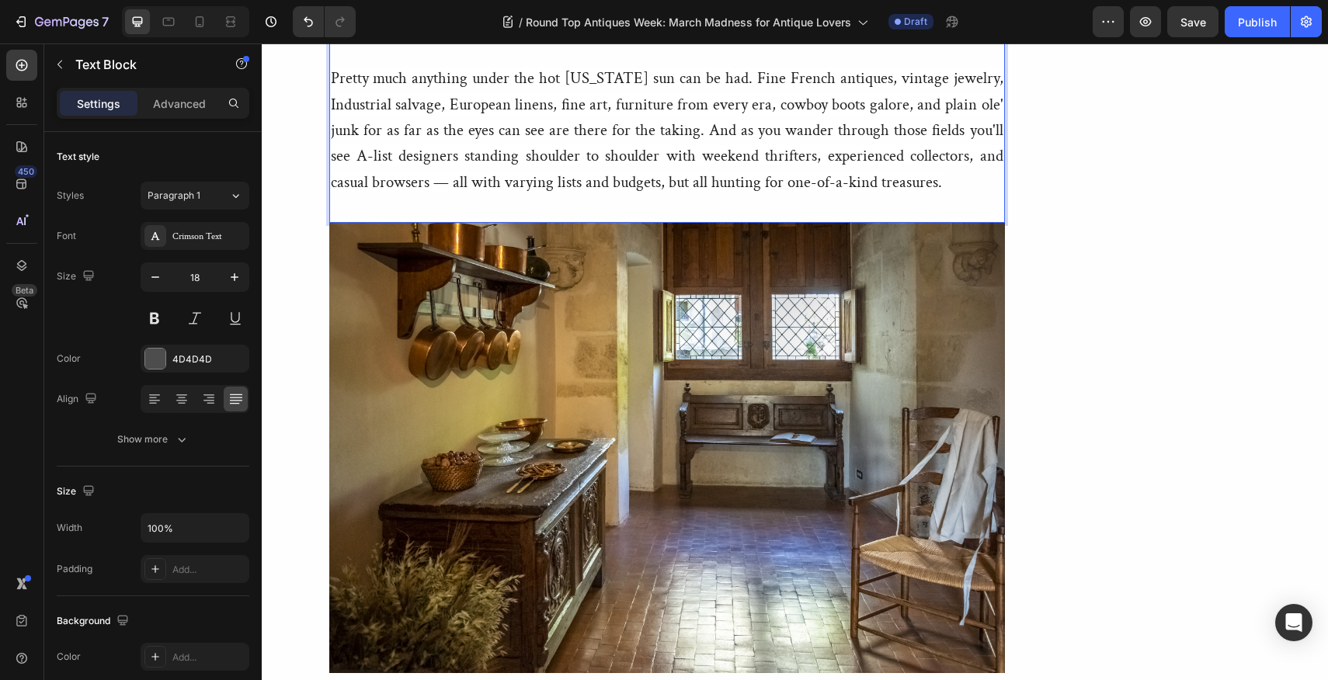
scroll to position [3129, 0]
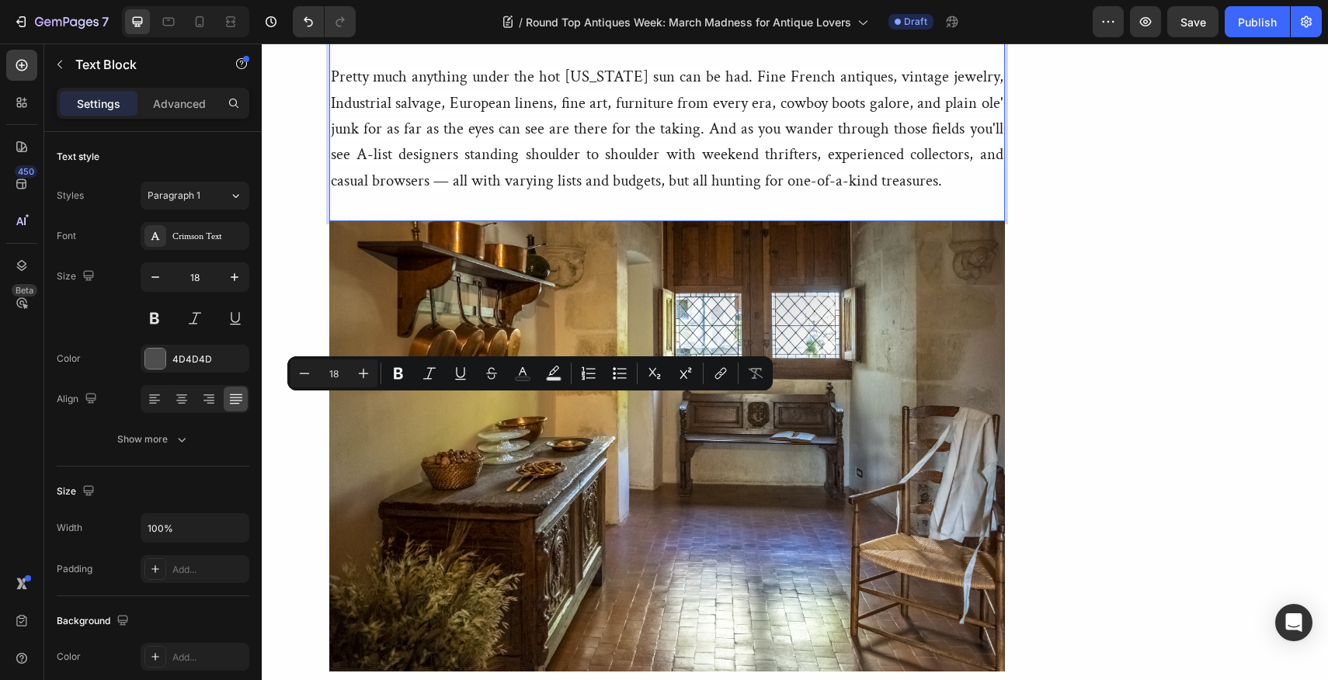
drag, startPoint x: 729, startPoint y: 407, endPoint x: 466, endPoint y: 385, distance: 264.2
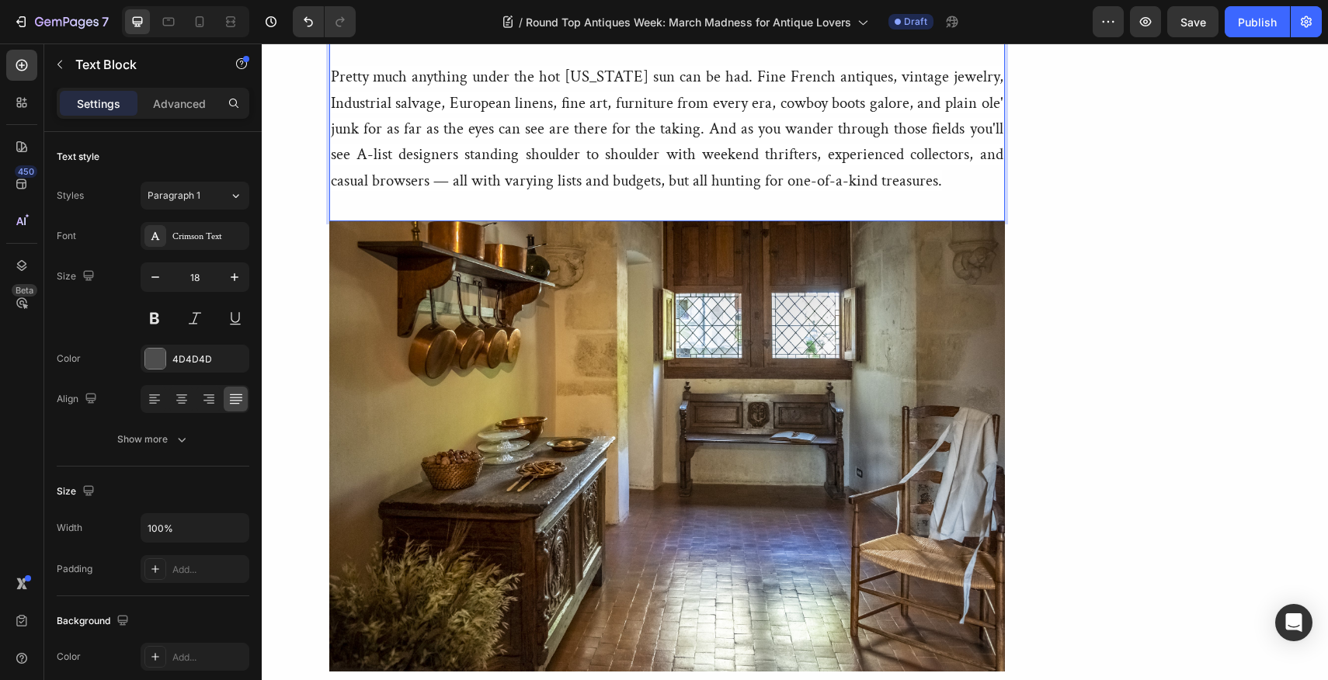
drag, startPoint x: 907, startPoint y: 484, endPoint x: 848, endPoint y: 481, distance: 59.1
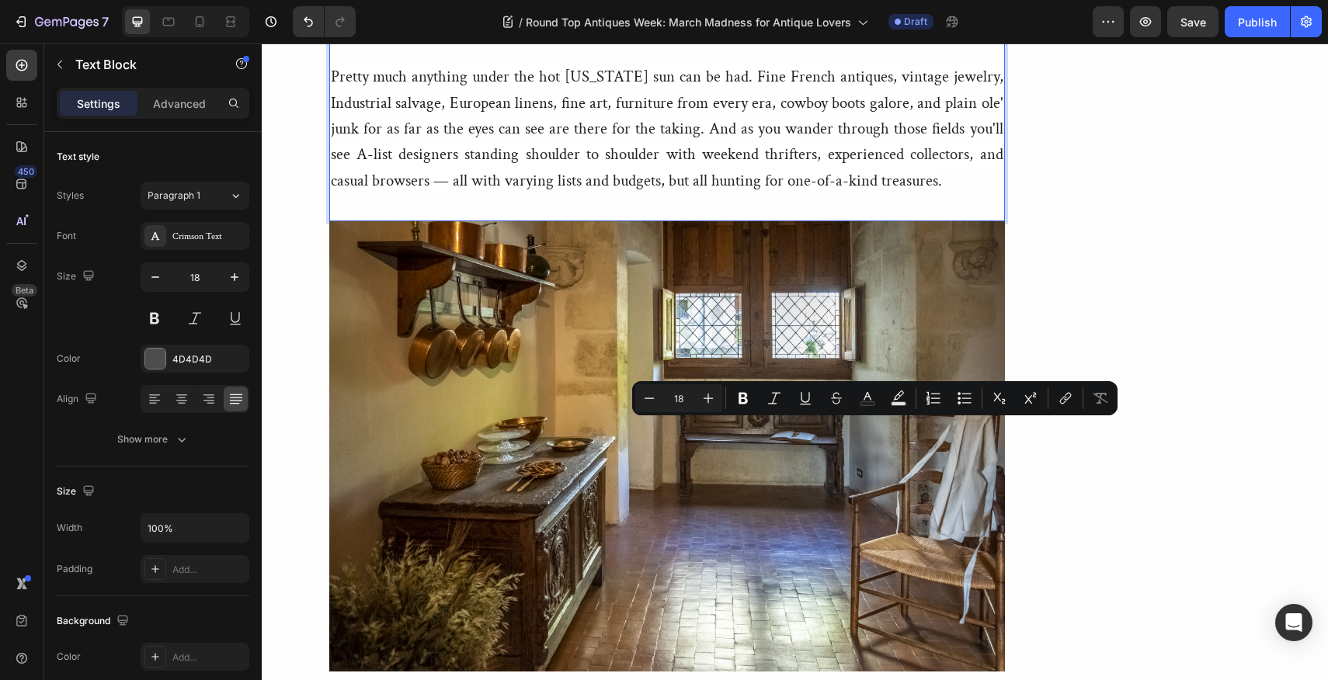
drag, startPoint x: 895, startPoint y: 433, endPoint x: 854, endPoint y: 429, distance: 41.4
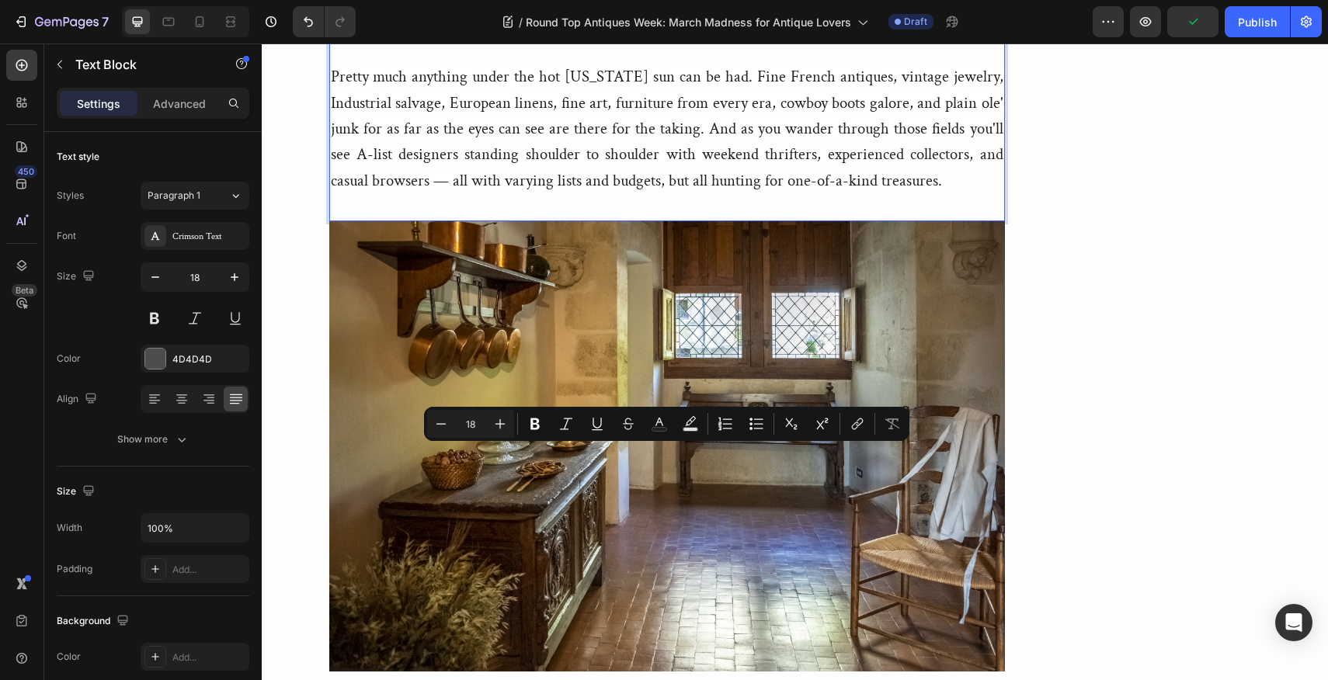
drag, startPoint x: 902, startPoint y: 481, endPoint x: 384, endPoint y: 463, distance: 518.4
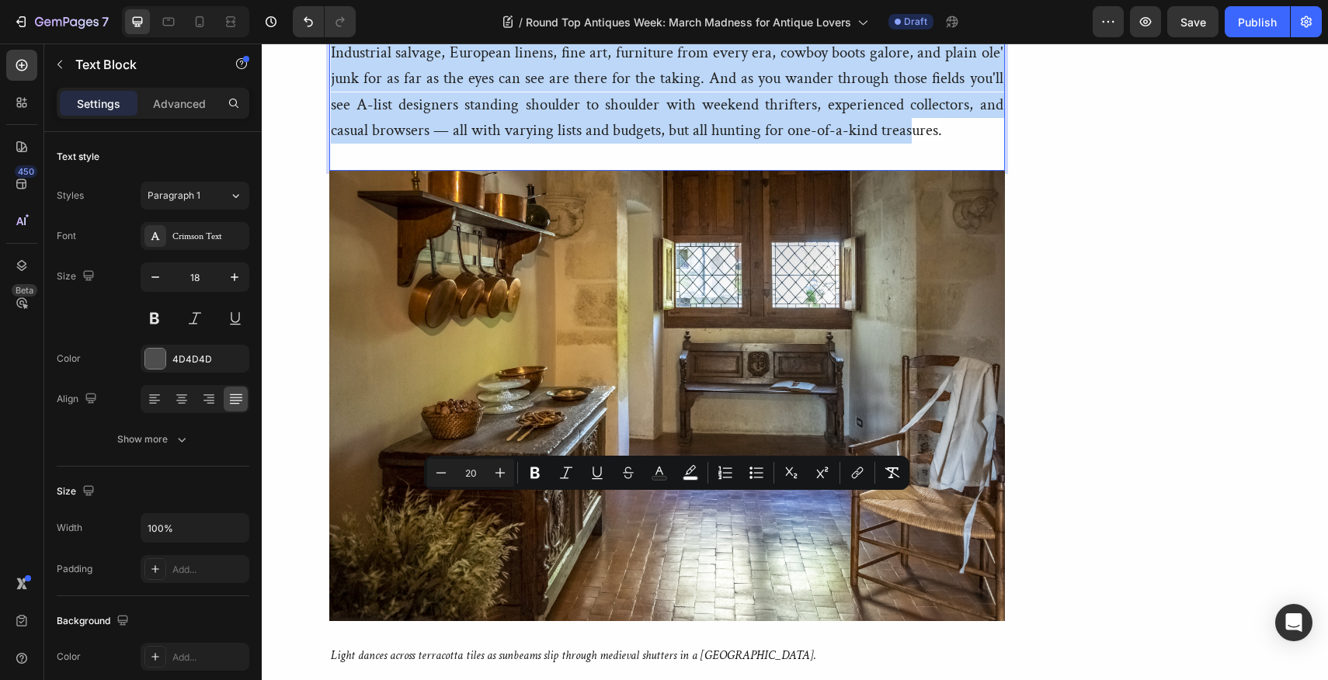
drag, startPoint x: 912, startPoint y: 607, endPoint x: 410, endPoint y: 481, distance: 517.3
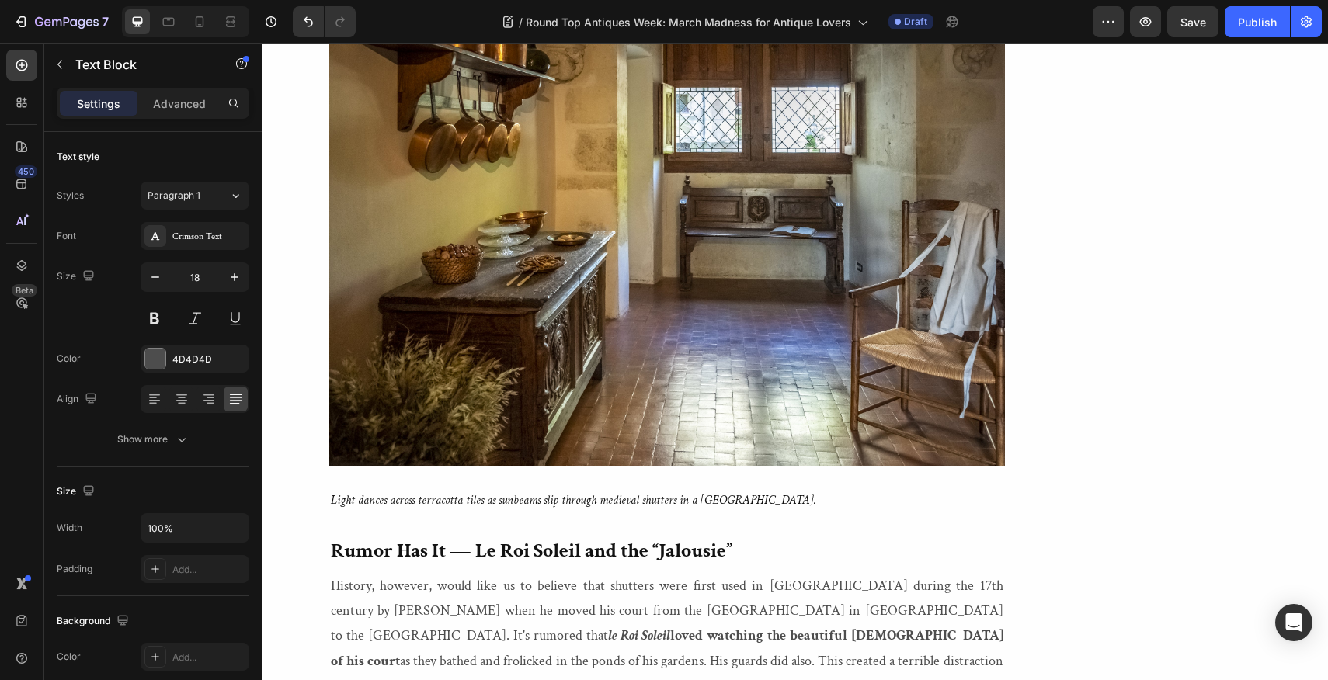
click at [339, 14] on p "Rich Text Editor. Editing area: main" at bounding box center [667, 1] width 673 height 25
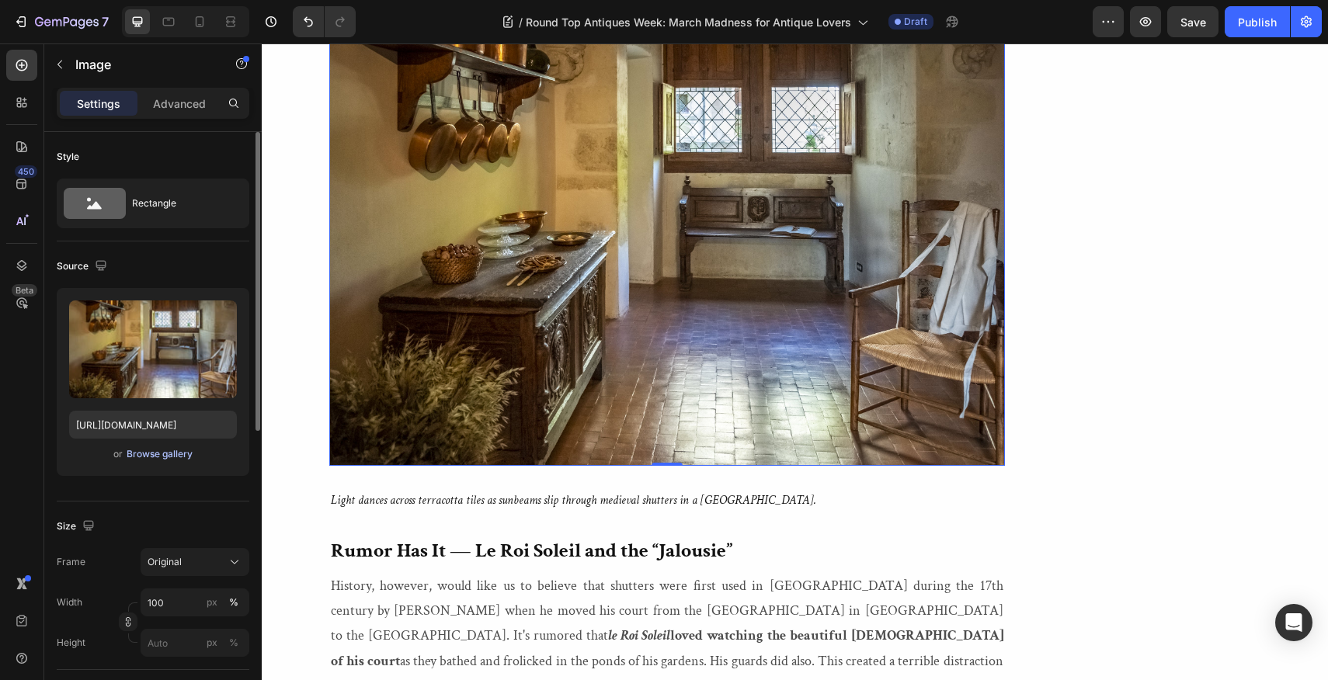
click at [165, 457] on div "Browse gallery" at bounding box center [160, 454] width 66 height 14
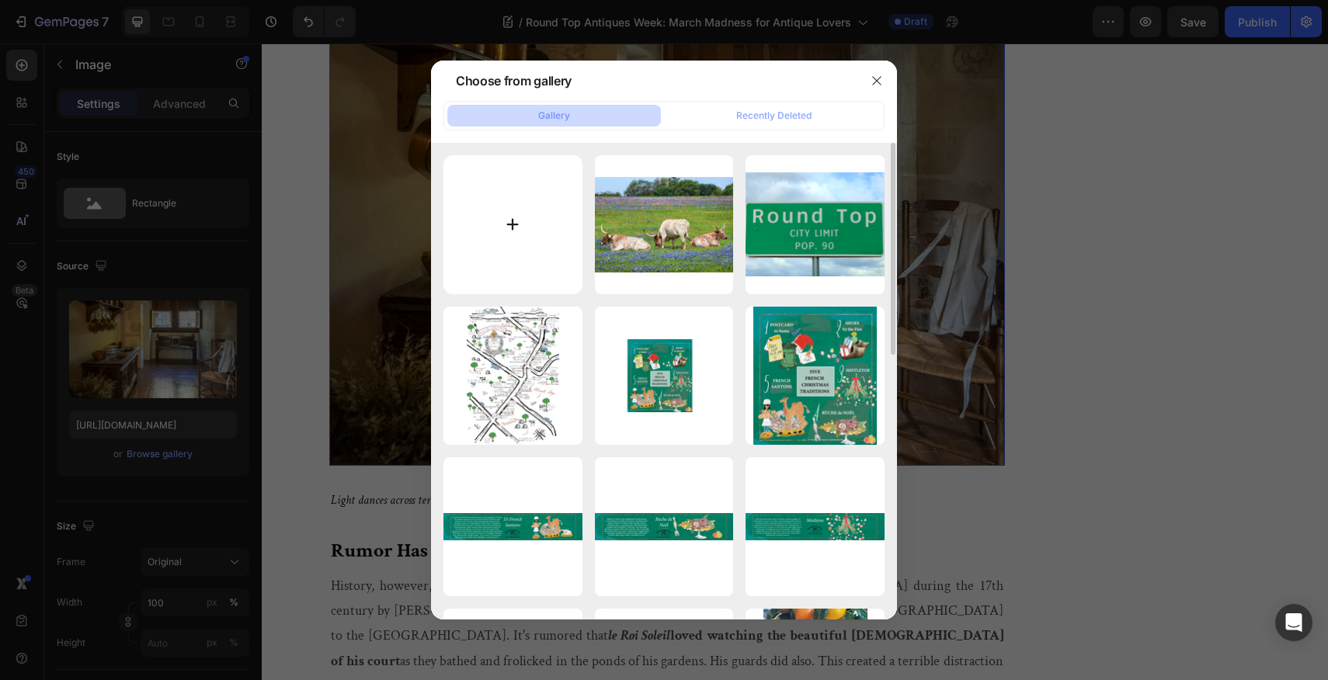
click at [513, 224] on input "file" at bounding box center [513, 224] width 139 height 139
type input "C:\fakepath\2021.LOLO.RoundTop.SPRINGSHOW.BLOG.jpg"
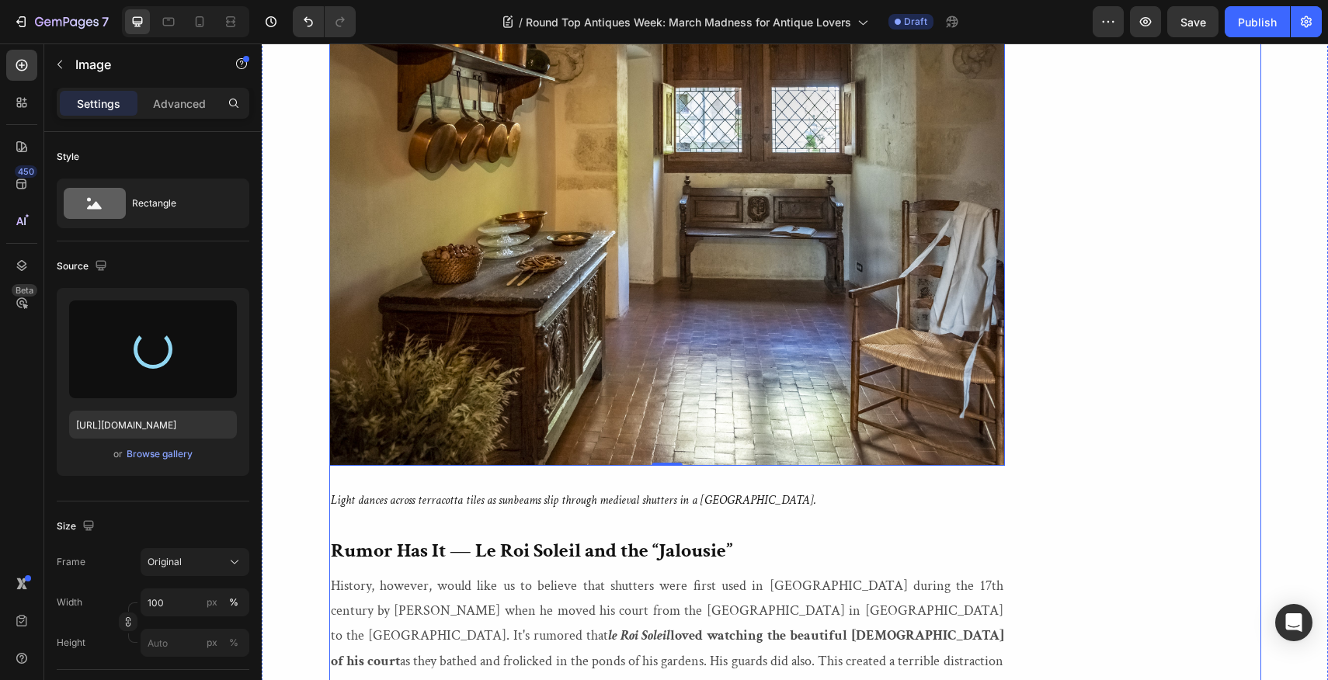
type input "[URL][DOMAIN_NAME]"
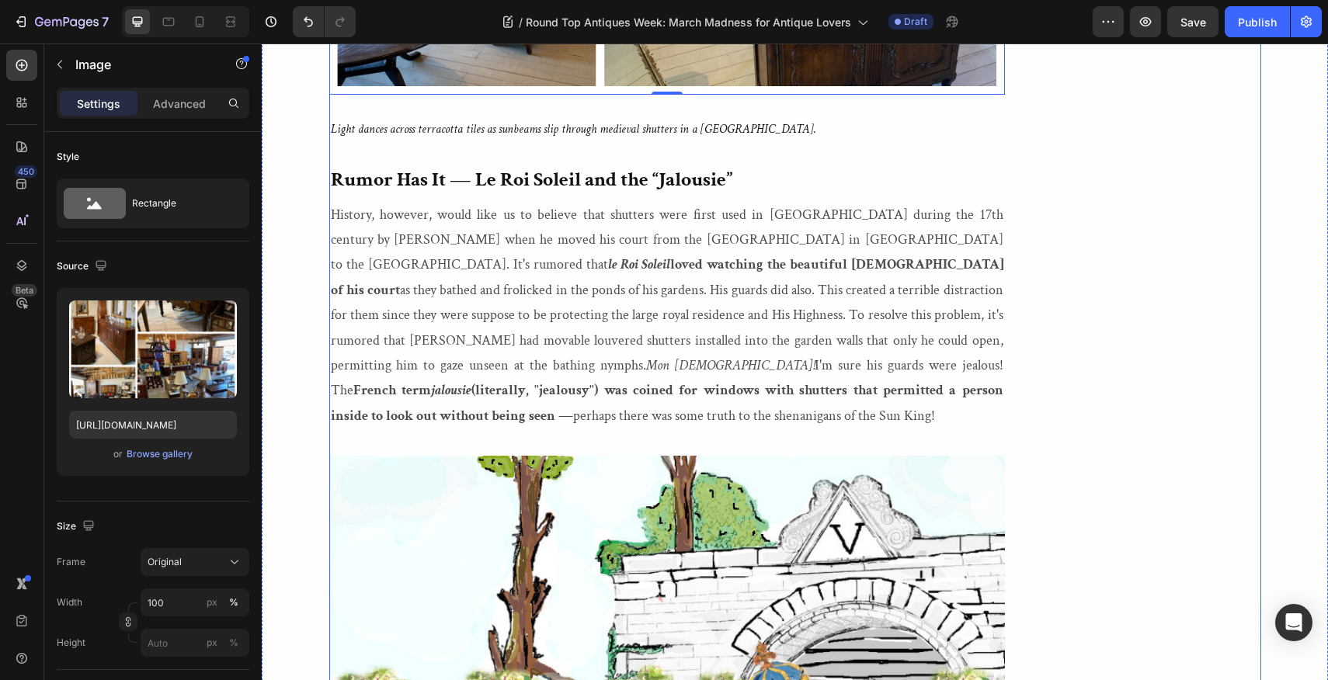
scroll to position [3738, 0]
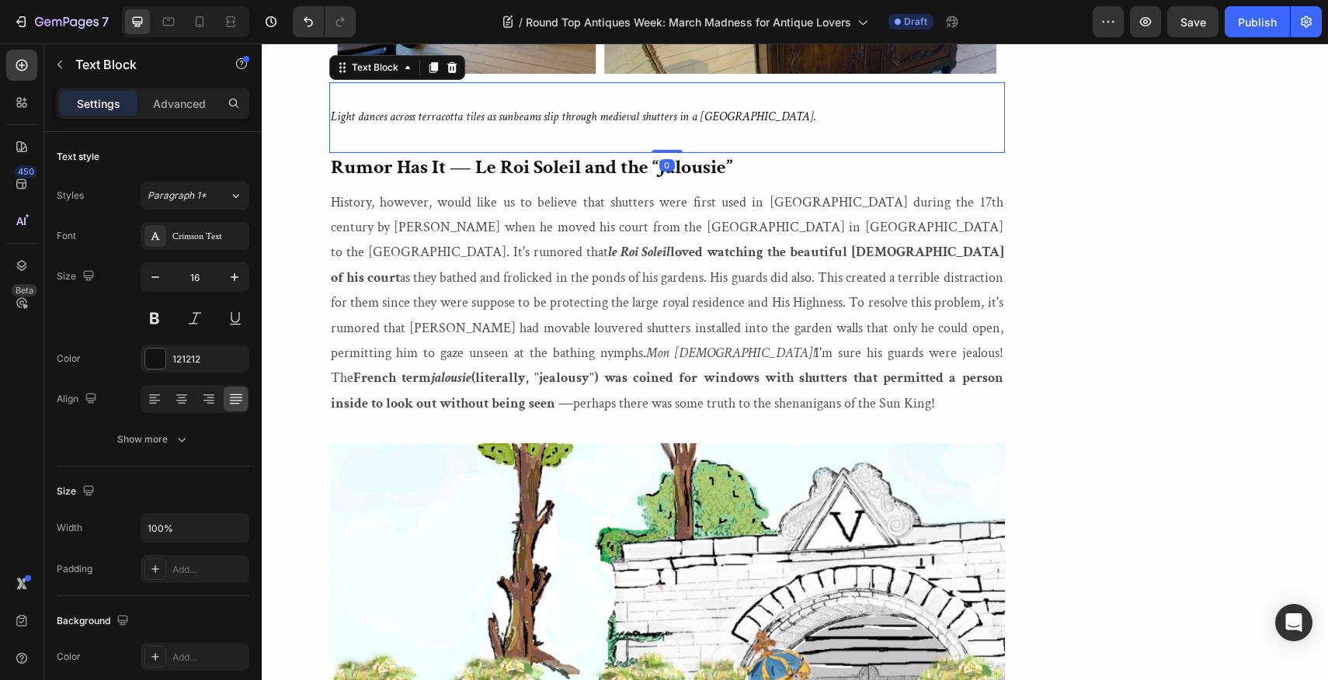
click at [827, 129] on p "Light dances across terracotta tiles as sunbeams slip through medieval shutters…" at bounding box center [667, 117] width 673 height 23
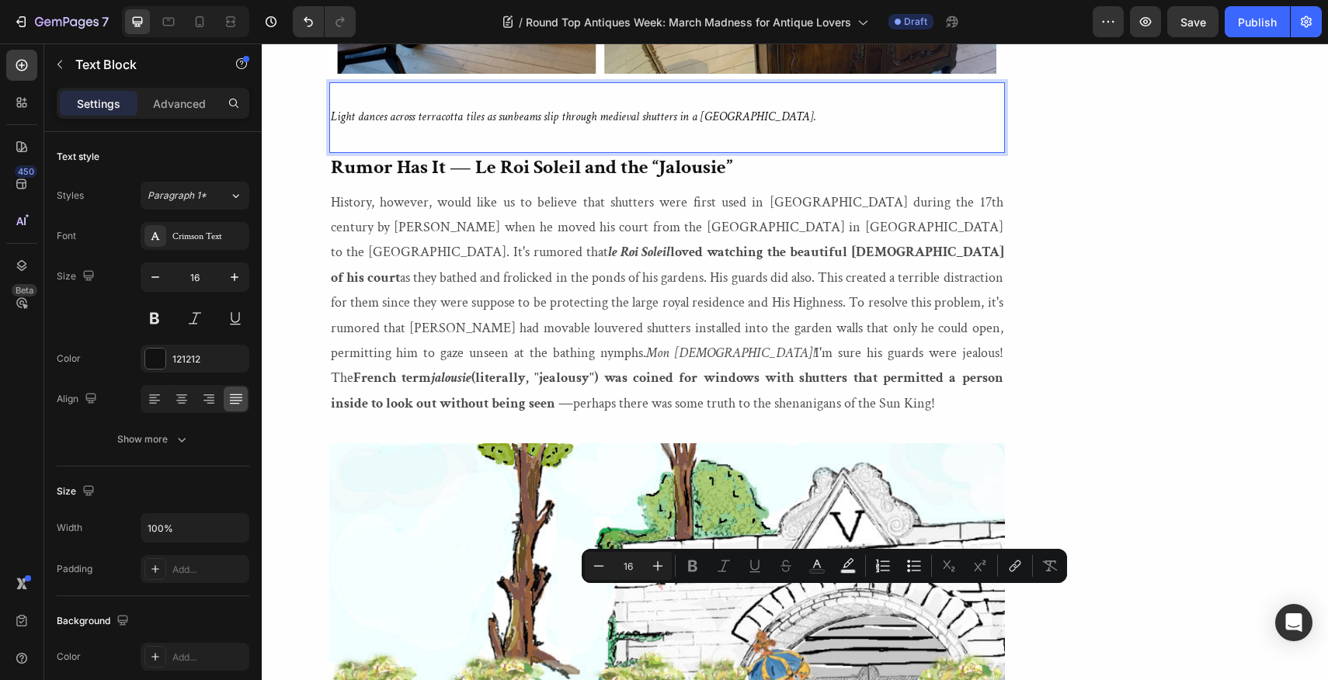
click at [826, 129] on p "Light dances across terracotta tiles as sunbeams slip through medieval shutters…" at bounding box center [667, 117] width 673 height 23
click at [833, 129] on p "Light dances across terracotta tiles as sunbeams slip through medieval shutters…" at bounding box center [667, 117] width 673 height 23
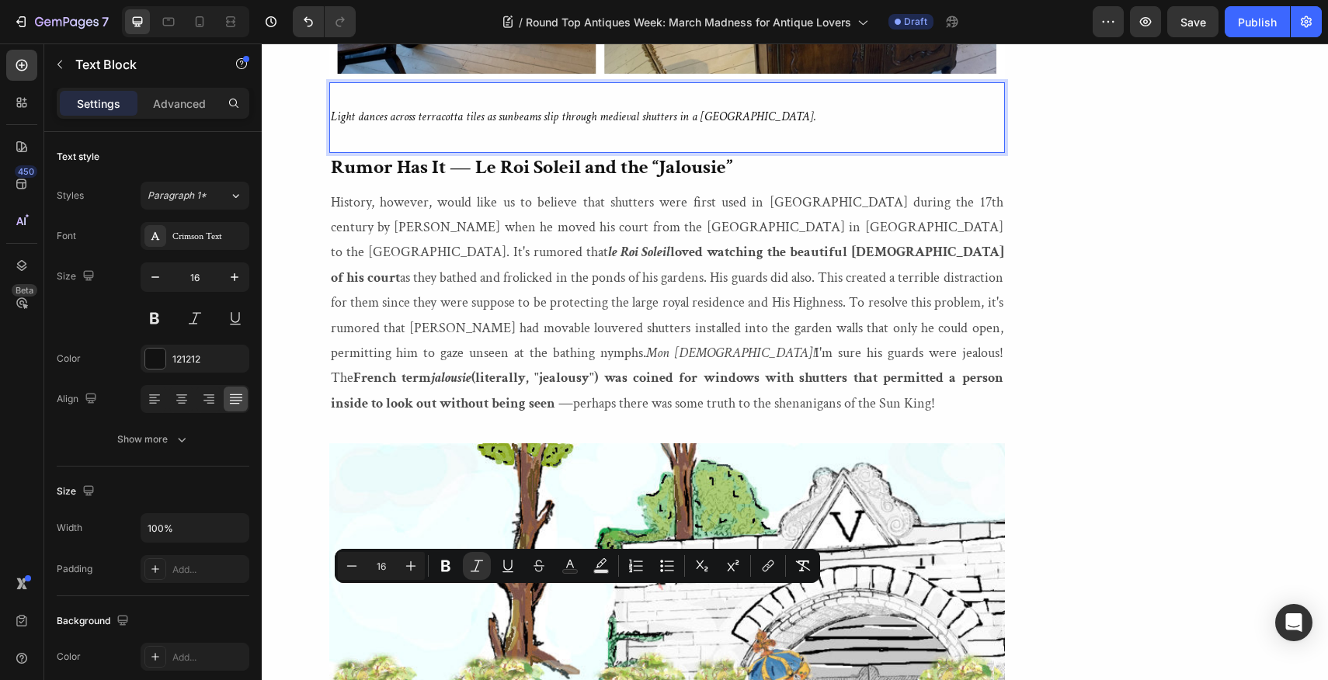
drag, startPoint x: 833, startPoint y: 598, endPoint x: 330, endPoint y: 594, distance: 503.3
click at [331, 129] on p "Light dances across terracotta tiles as sunbeams slip through medieval shutters…" at bounding box center [667, 117] width 673 height 23
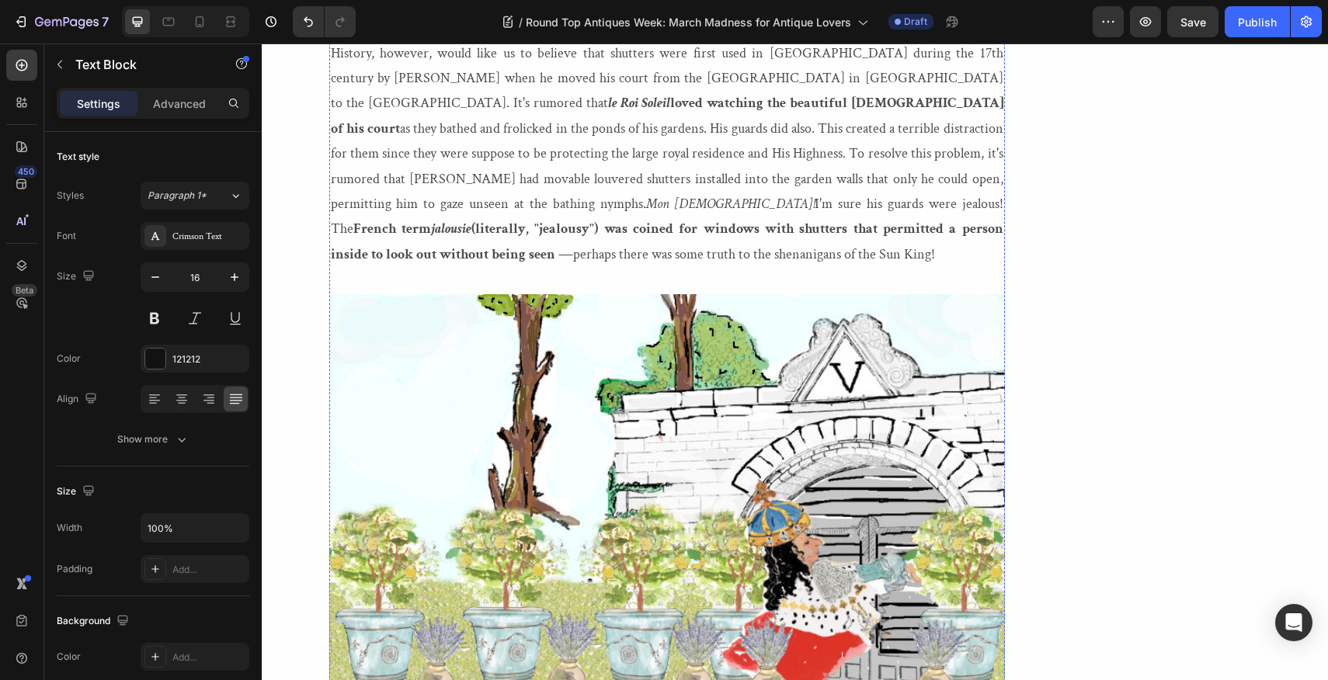
scroll to position [3898, 0]
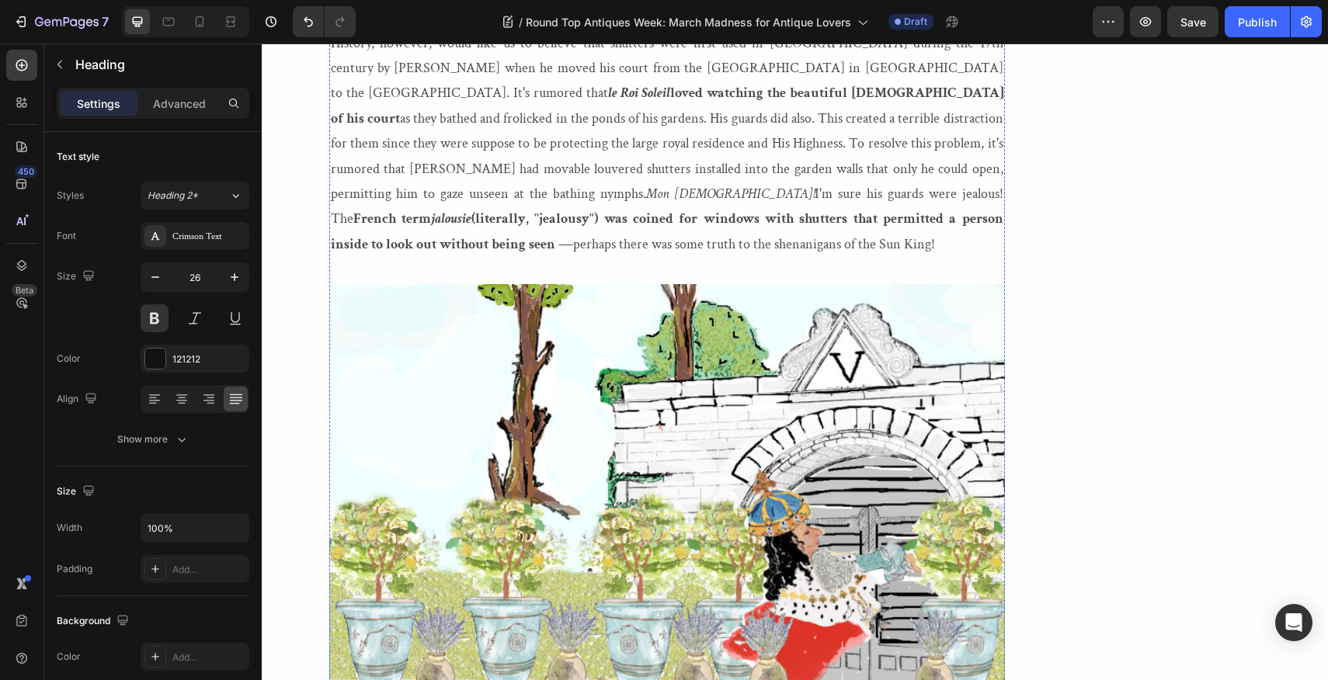
click at [743, 23] on h2 "Rumor Has It — Le Roi Soleil and the “Jalousie”" at bounding box center [667, 9] width 676 height 30
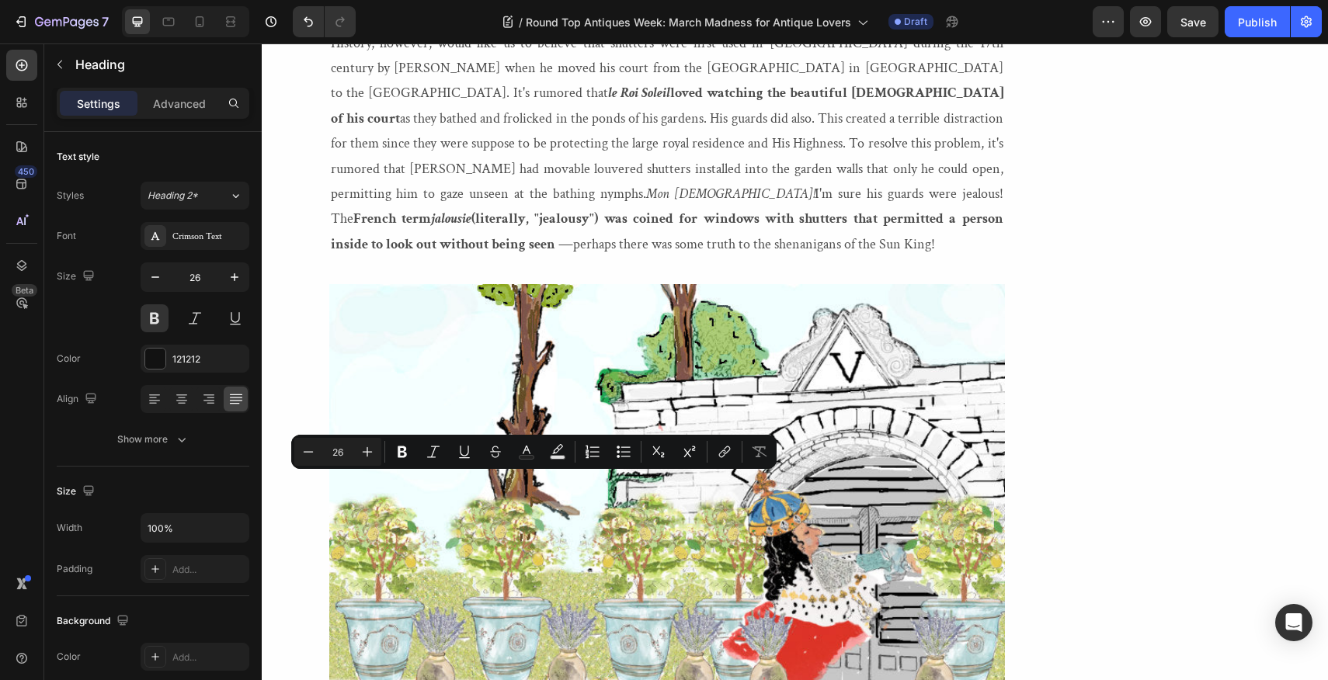
drag, startPoint x: 743, startPoint y: 491, endPoint x: 331, endPoint y: 483, distance: 412.5
click at [331, 22] on p "Rumor Has It — Le Roi Soleil and the “Jalousie”" at bounding box center [667, 8] width 673 height 26
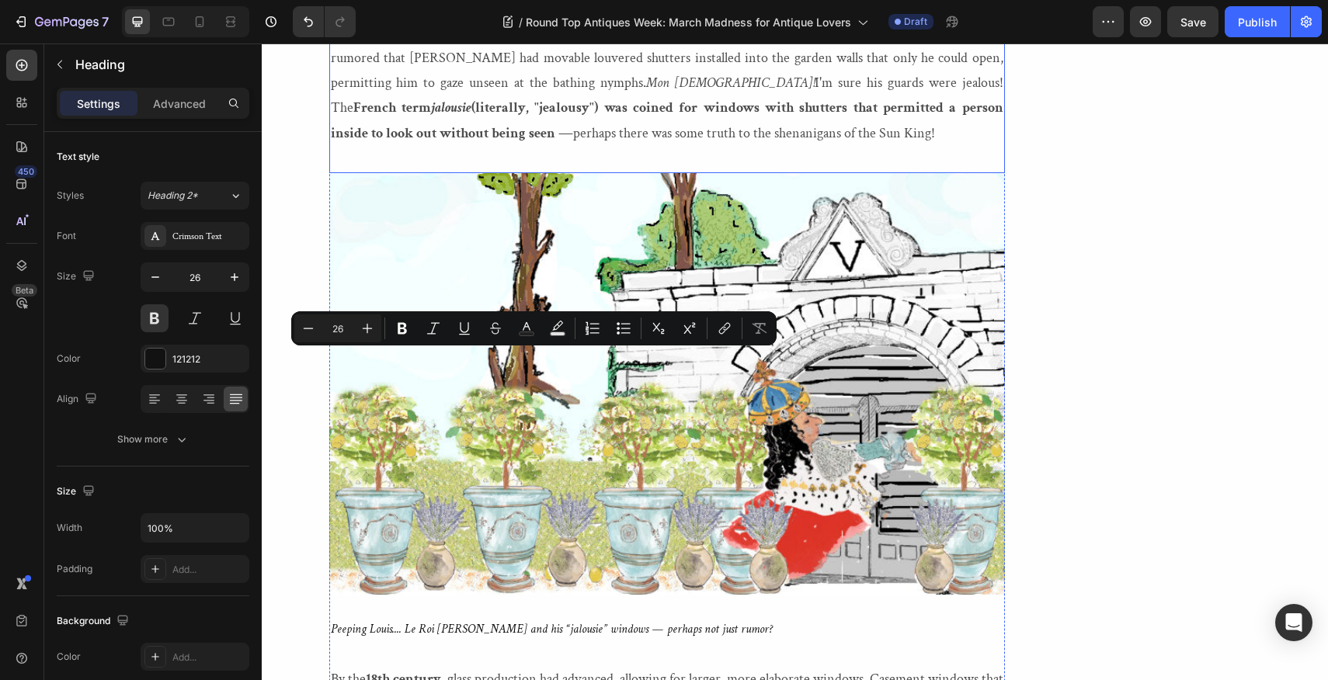
scroll to position [4048, 0]
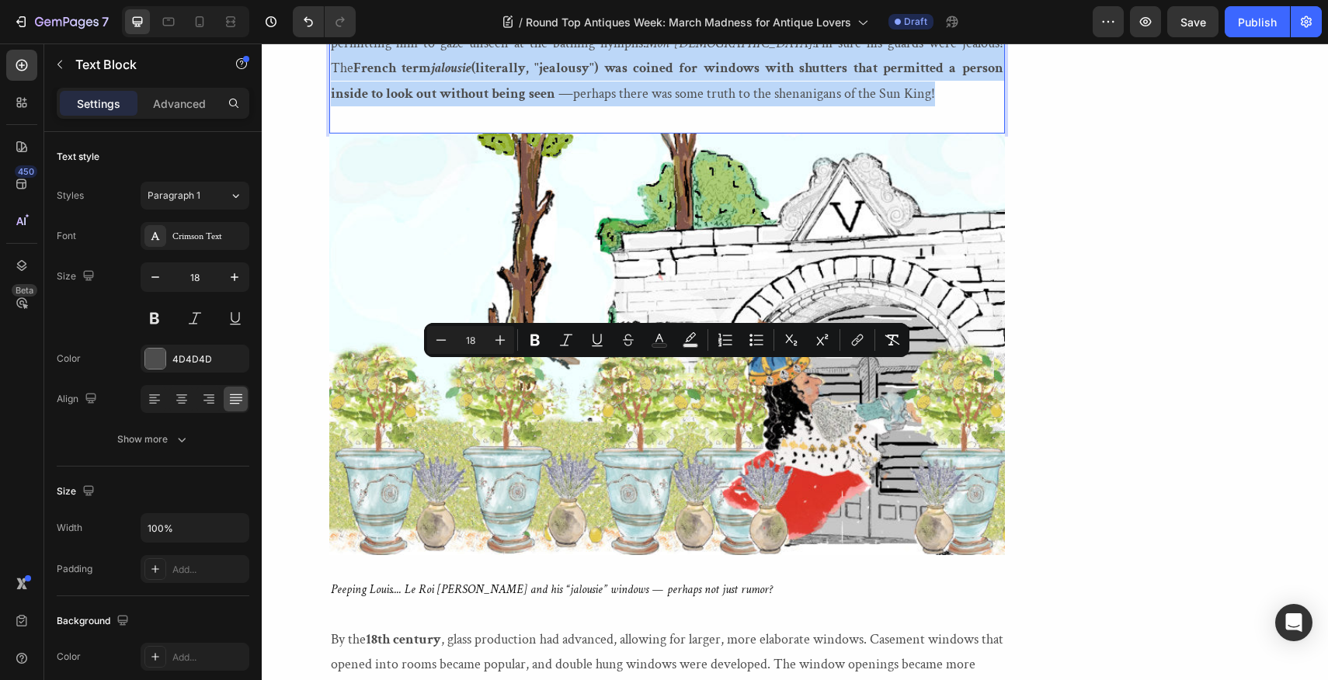
drag, startPoint x: 985, startPoint y: 550, endPoint x: 332, endPoint y: 375, distance: 676.2
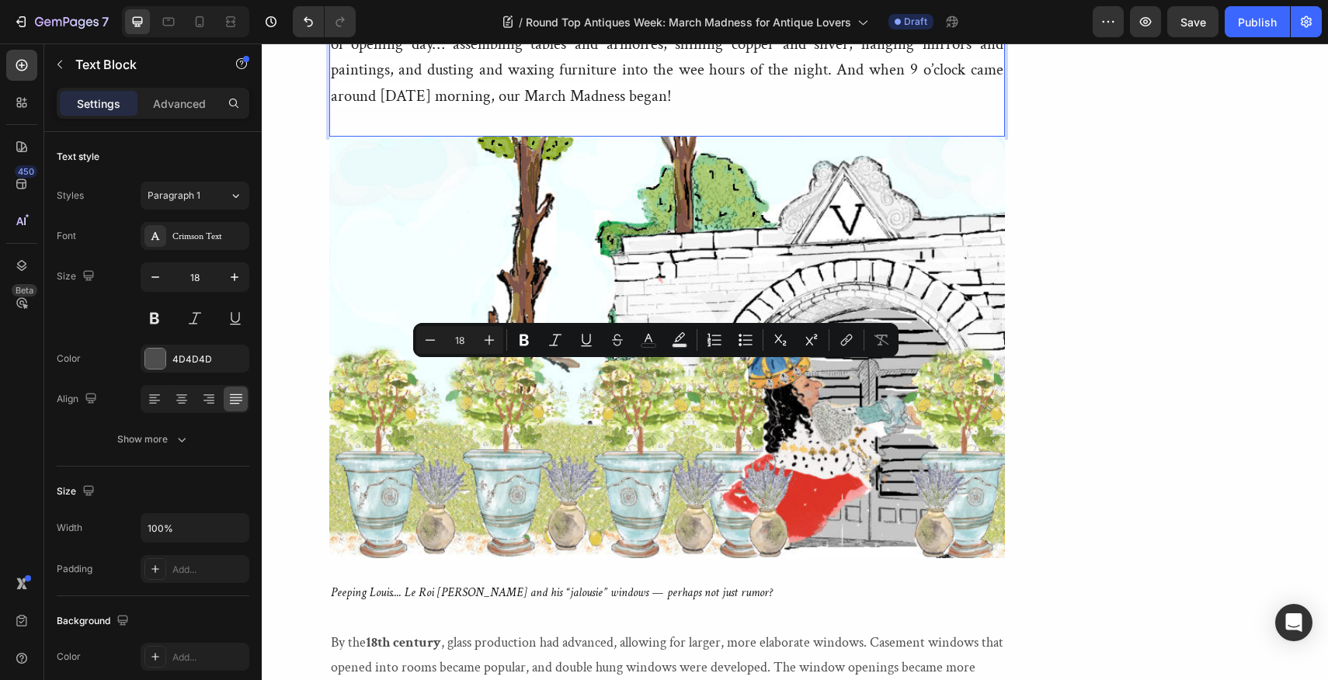
drag, startPoint x: 666, startPoint y: 371, endPoint x: 645, endPoint y: 374, distance: 21.1
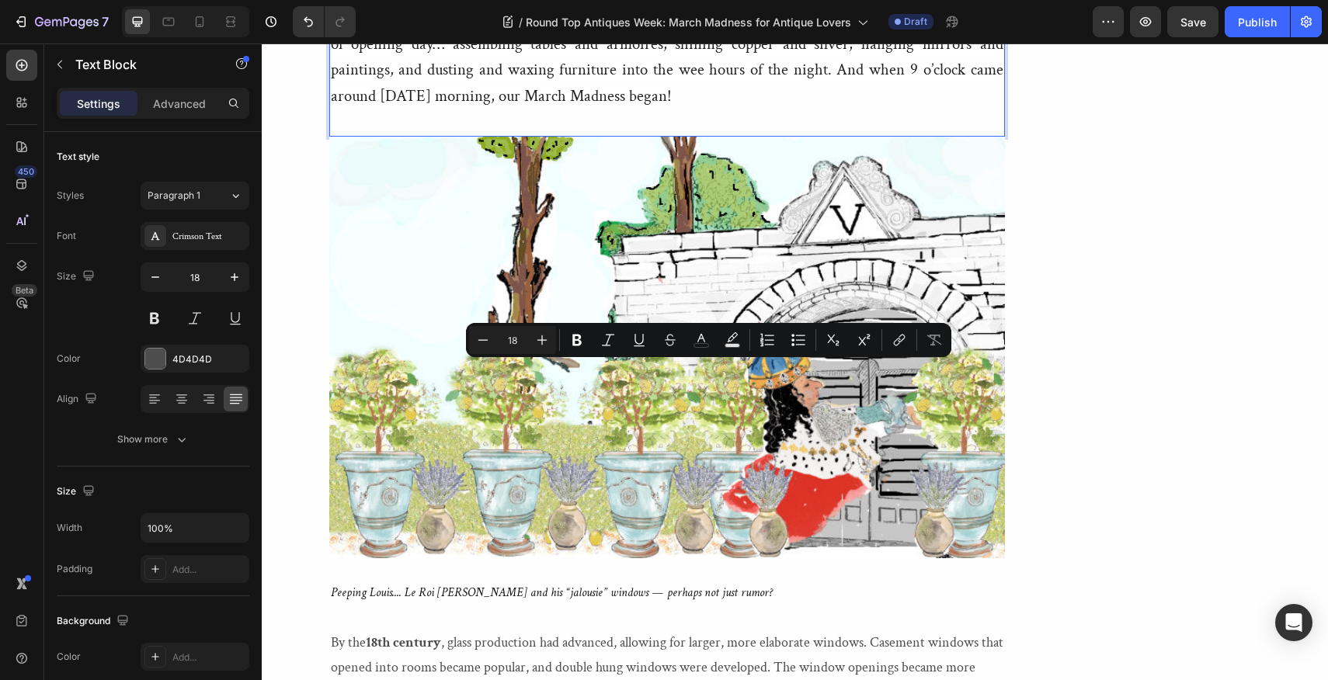
drag, startPoint x: 727, startPoint y: 375, endPoint x: 694, endPoint y: 376, distance: 33.4
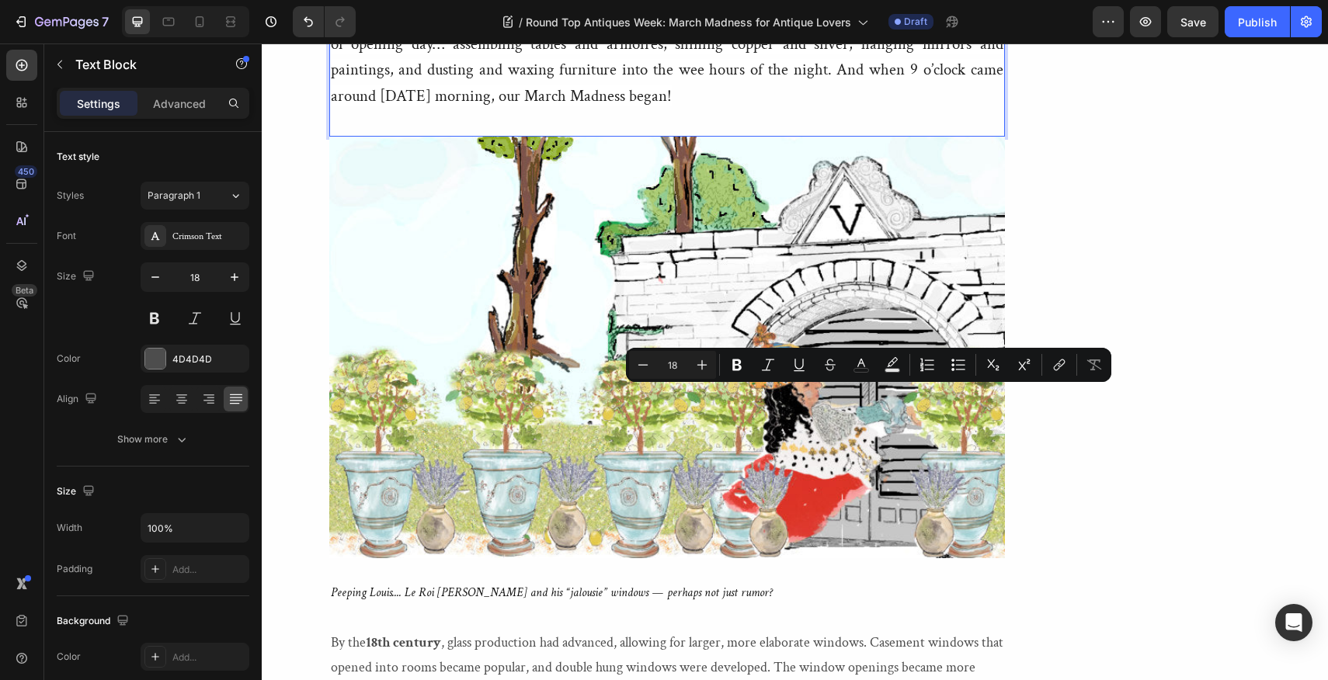
drag, startPoint x: 845, startPoint y: 398, endPoint x: 890, endPoint y: 397, distance: 45.1
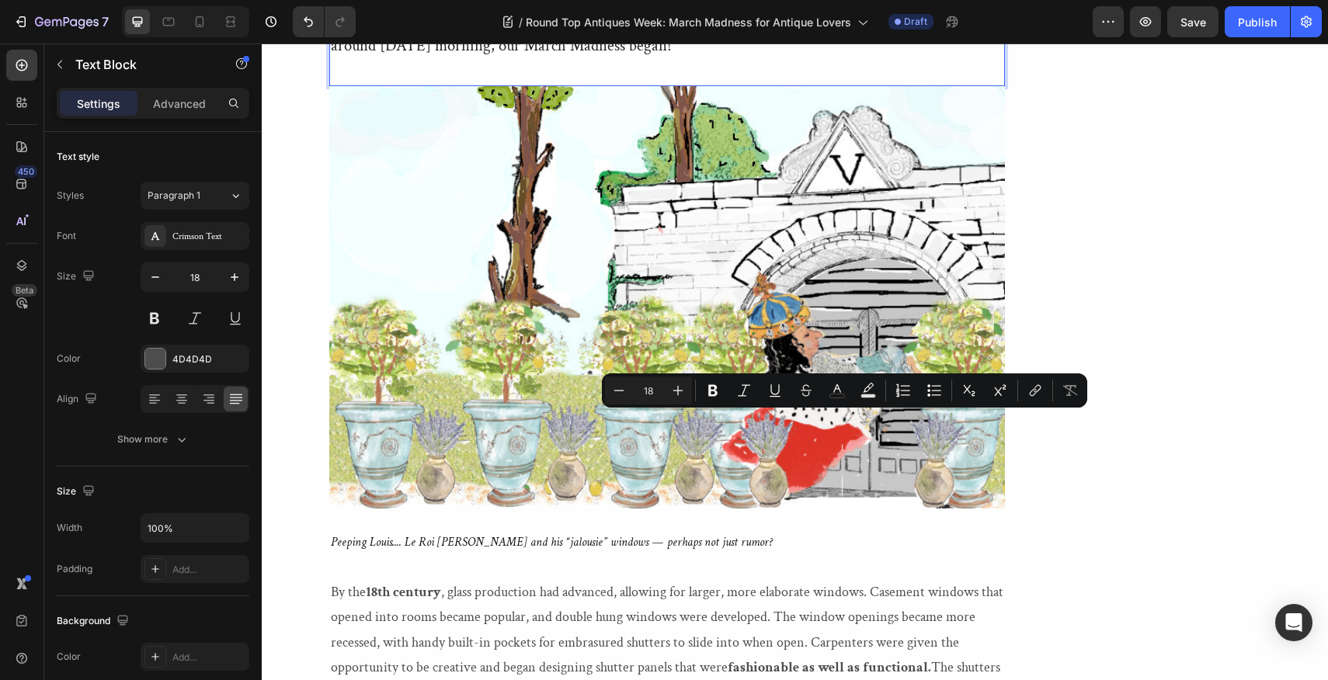
drag, startPoint x: 794, startPoint y: 424, endPoint x: 896, endPoint y: 428, distance: 101.8
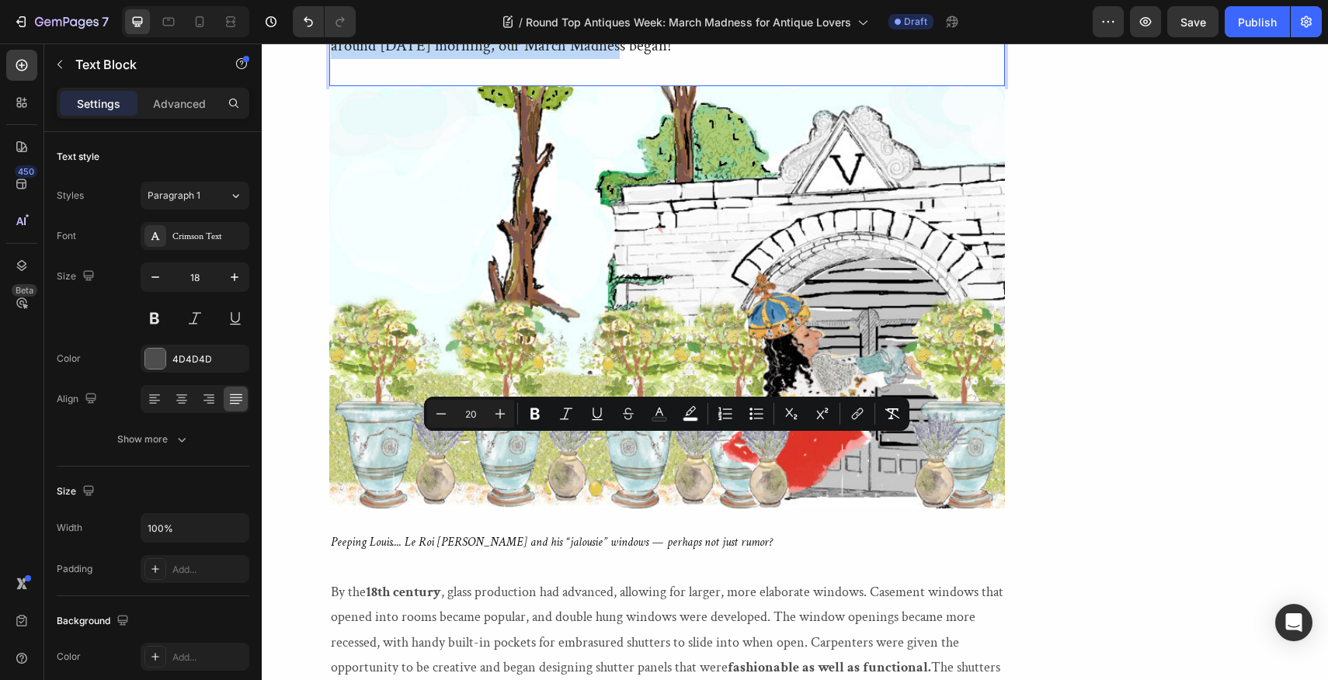
drag, startPoint x: 493, startPoint y: 524, endPoint x: 328, endPoint y: 455, distance: 179.3
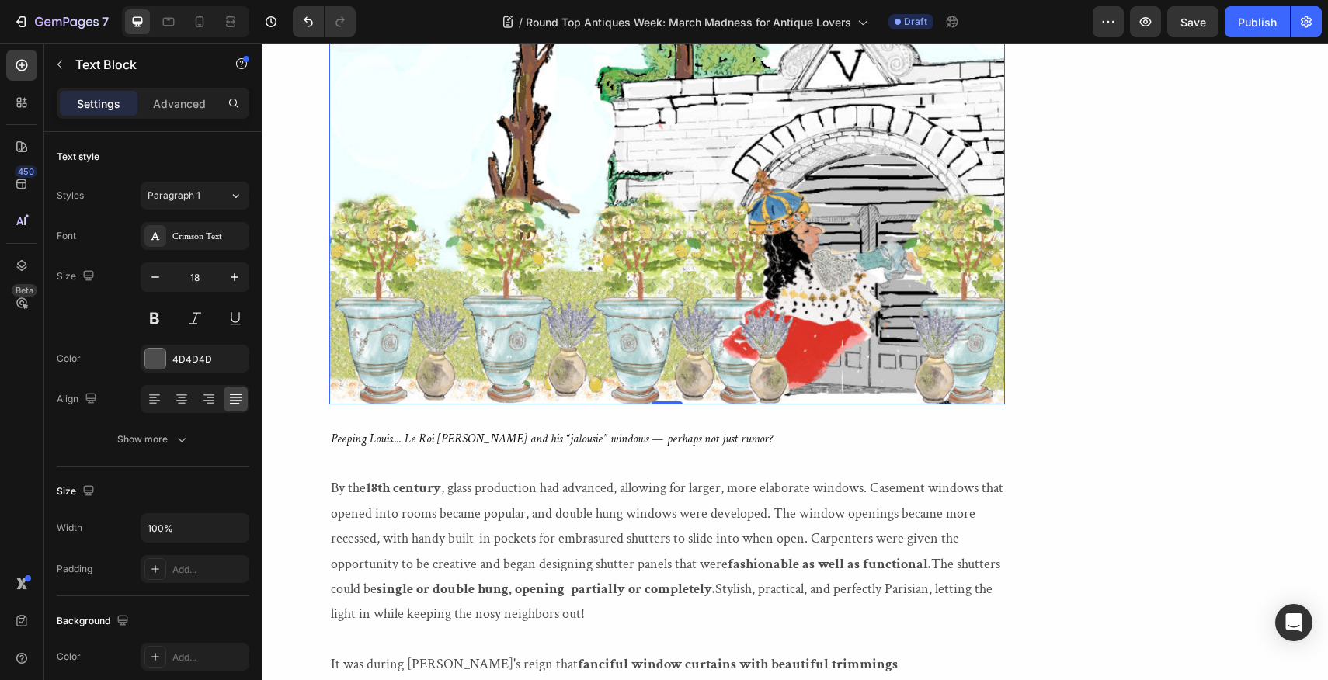
click at [404, 405] on img at bounding box center [667, 193] width 676 height 423
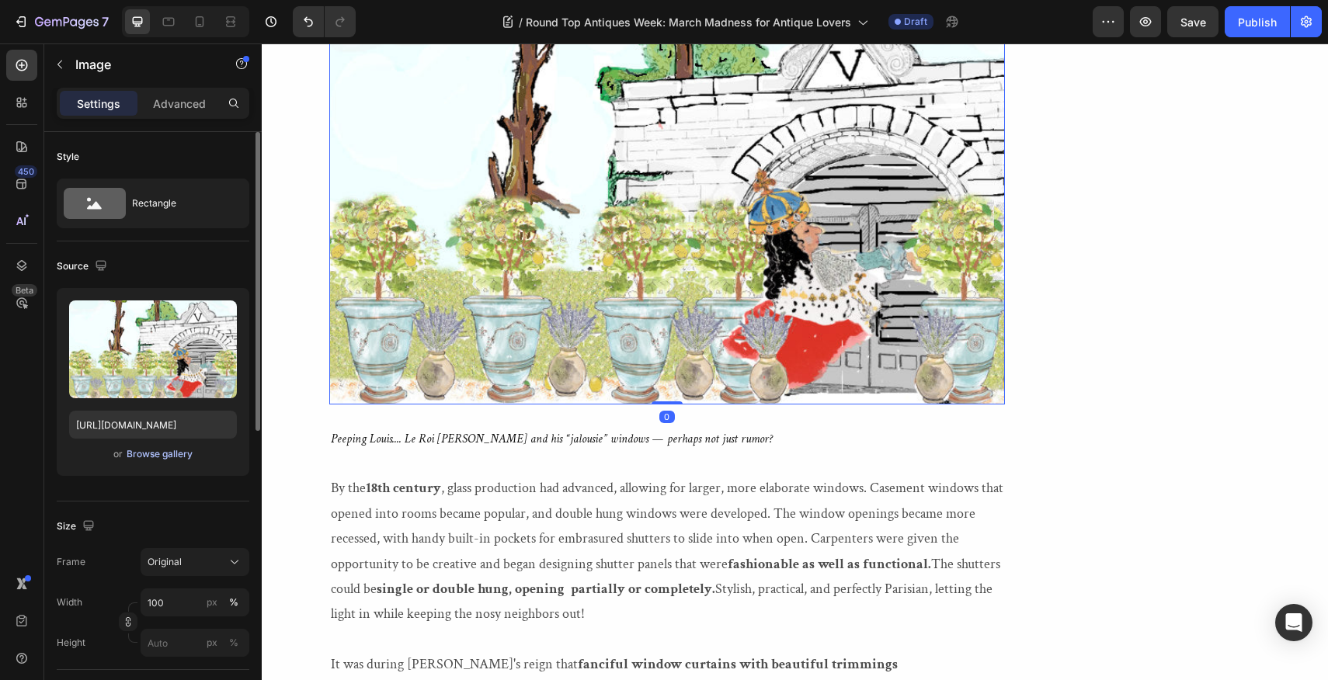
click at [159, 457] on div "Browse gallery" at bounding box center [160, 454] width 66 height 14
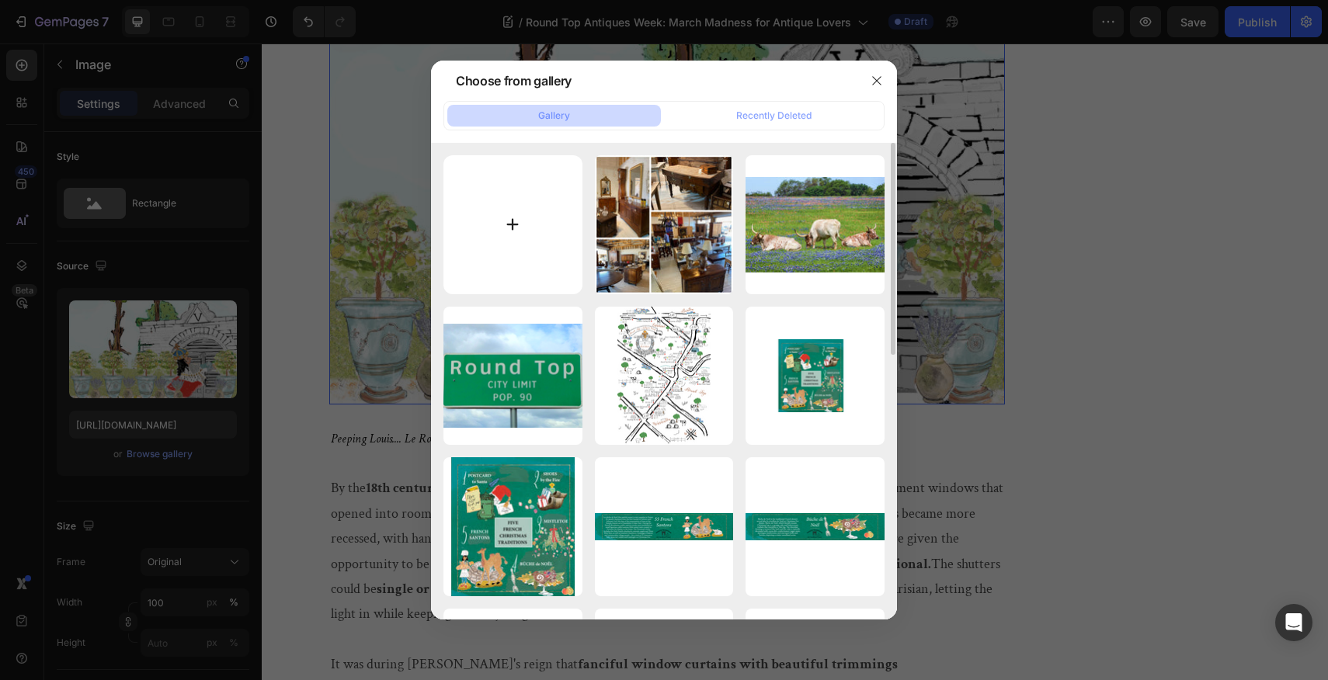
click at [512, 219] on input "file" at bounding box center [513, 224] width 139 height 139
type input "C:\fakepath\2021-bleached-roundtop-spring-blog_orig.webp"
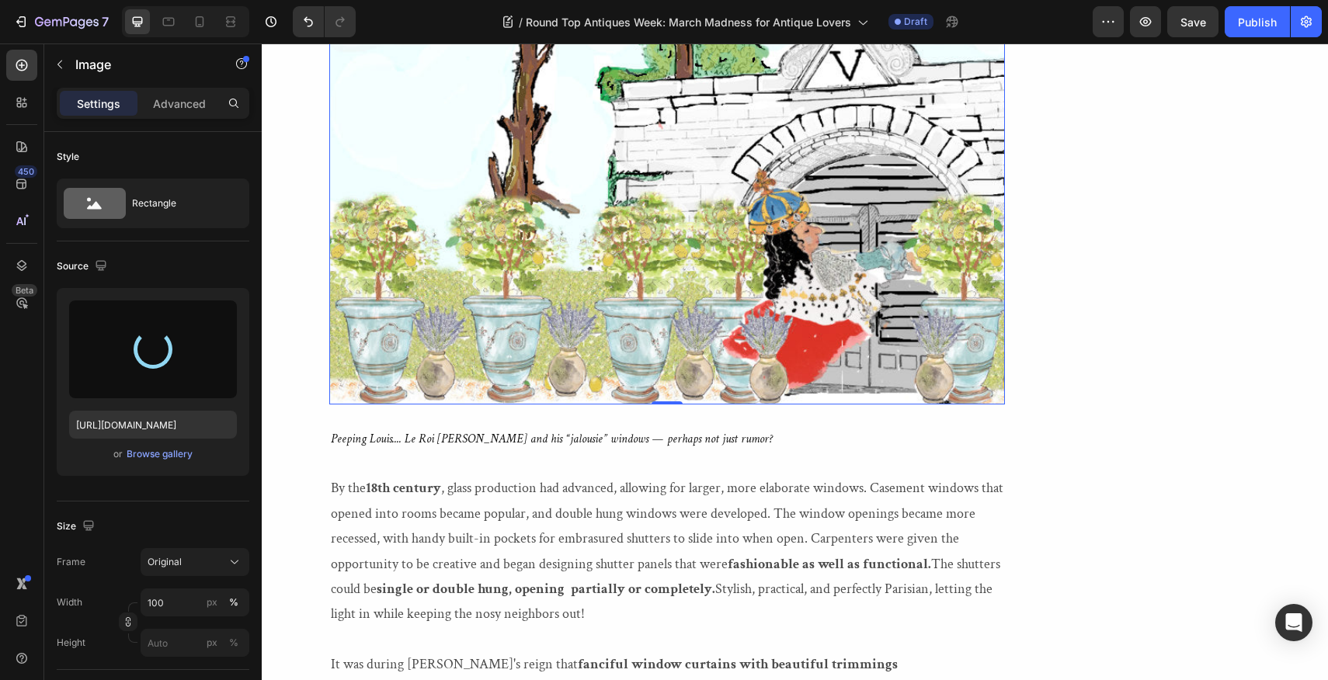
type input "[URL][DOMAIN_NAME]"
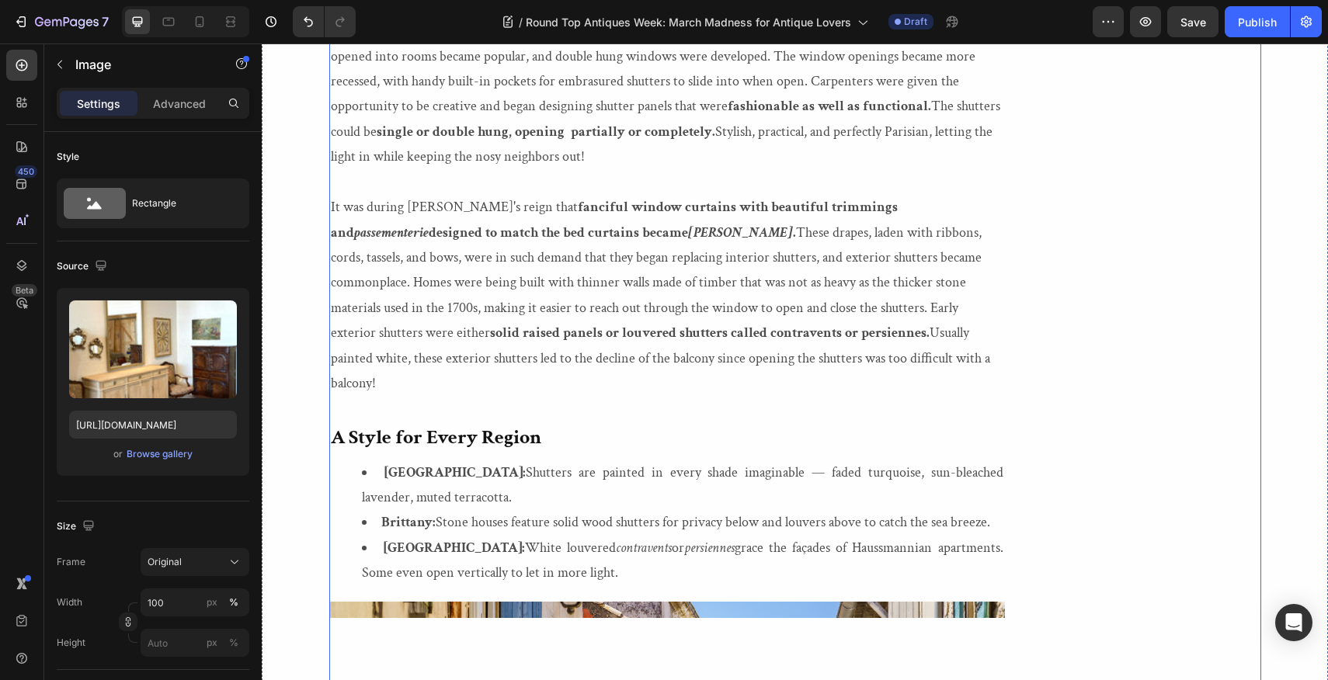
scroll to position [4928, 0]
